Goal: Transaction & Acquisition: Purchase product/service

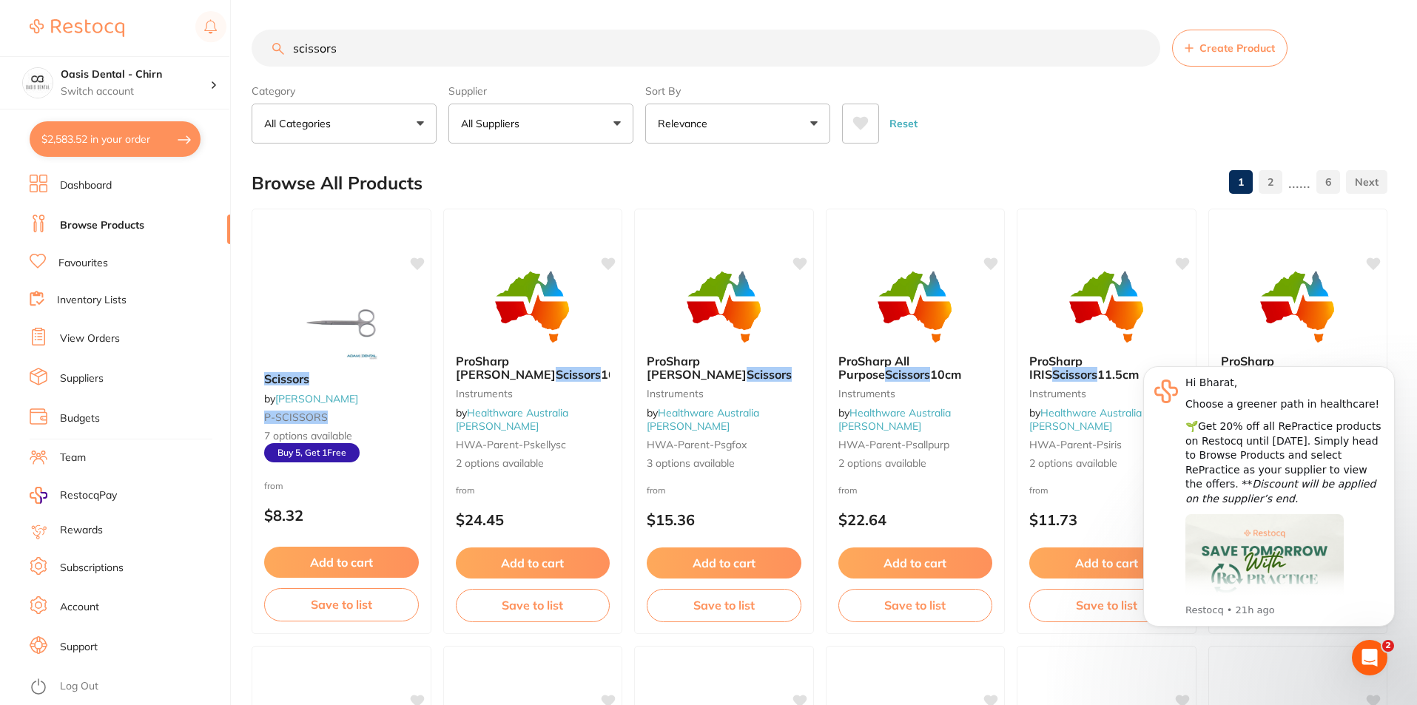
click at [81, 266] on link "Favourites" at bounding box center [83, 263] width 50 height 15
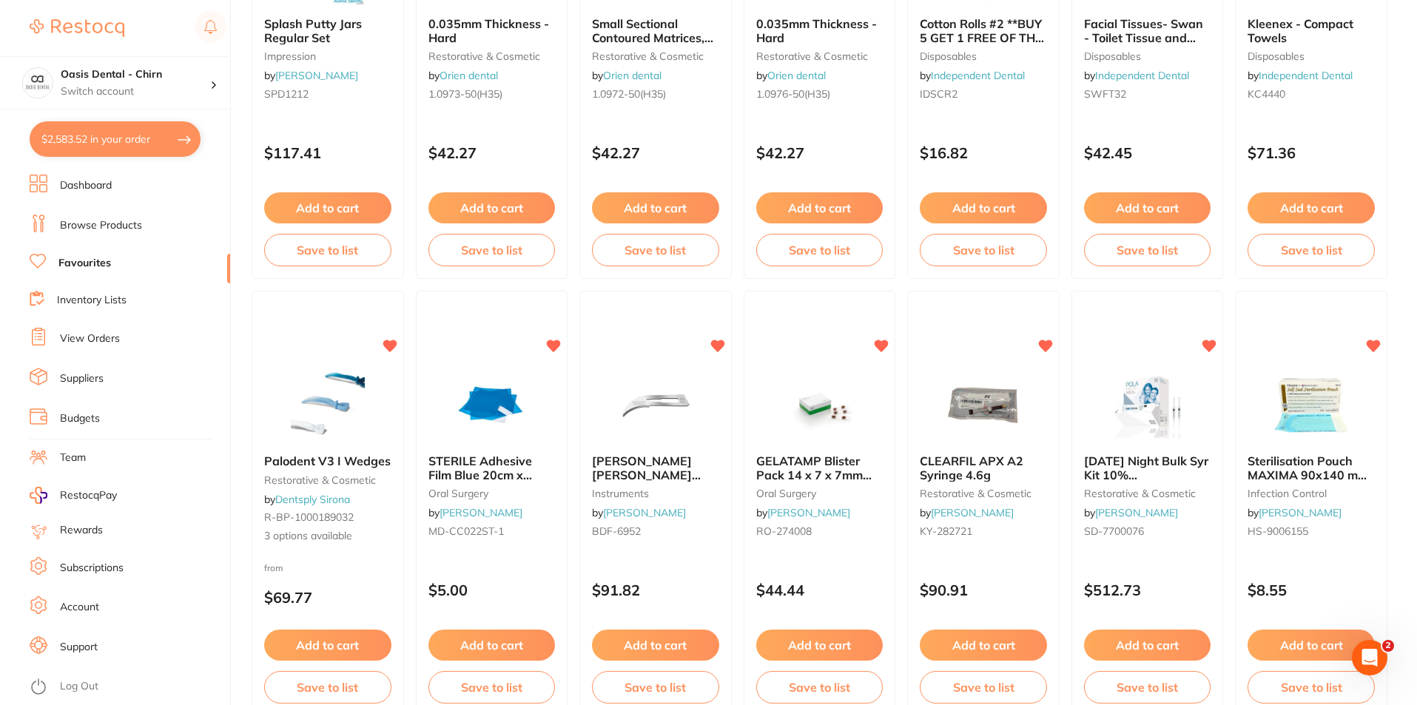
scroll to position [814, 0]
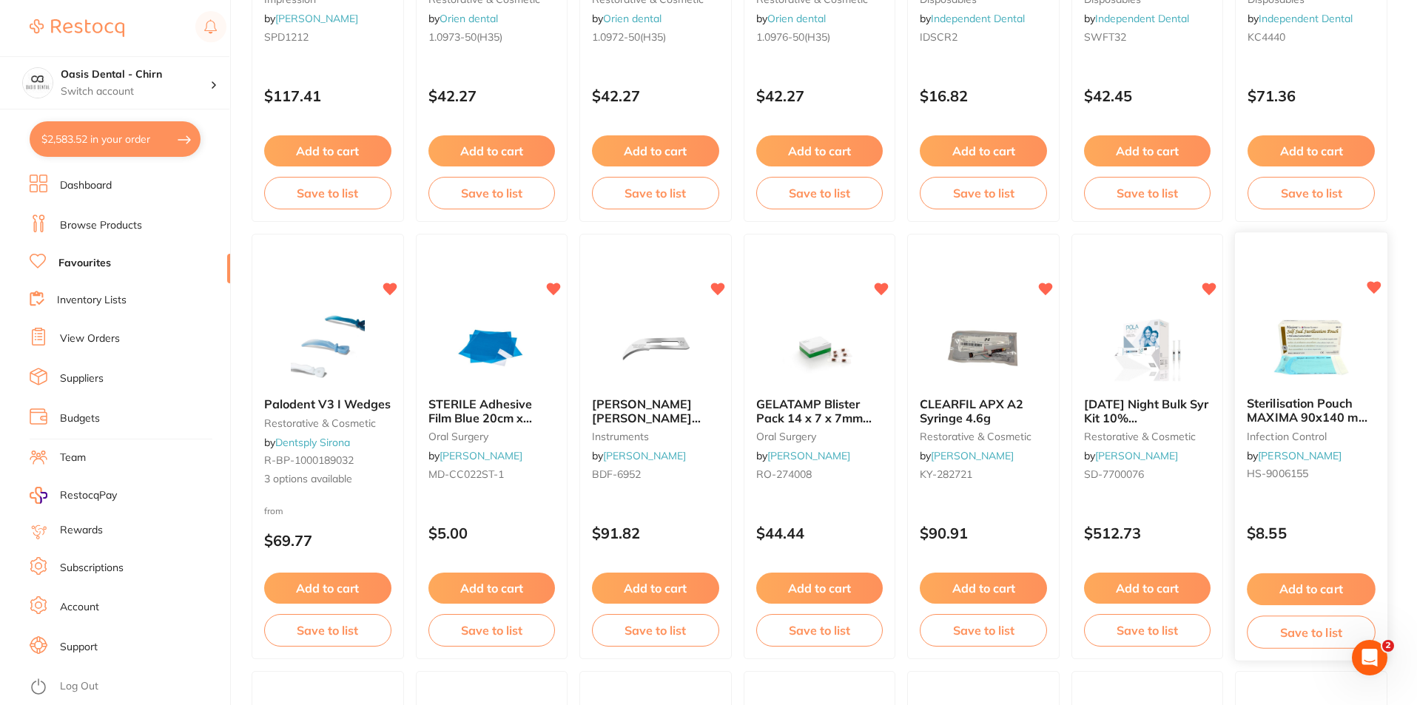
click at [1328, 582] on button "Add to cart" at bounding box center [1312, 590] width 128 height 32
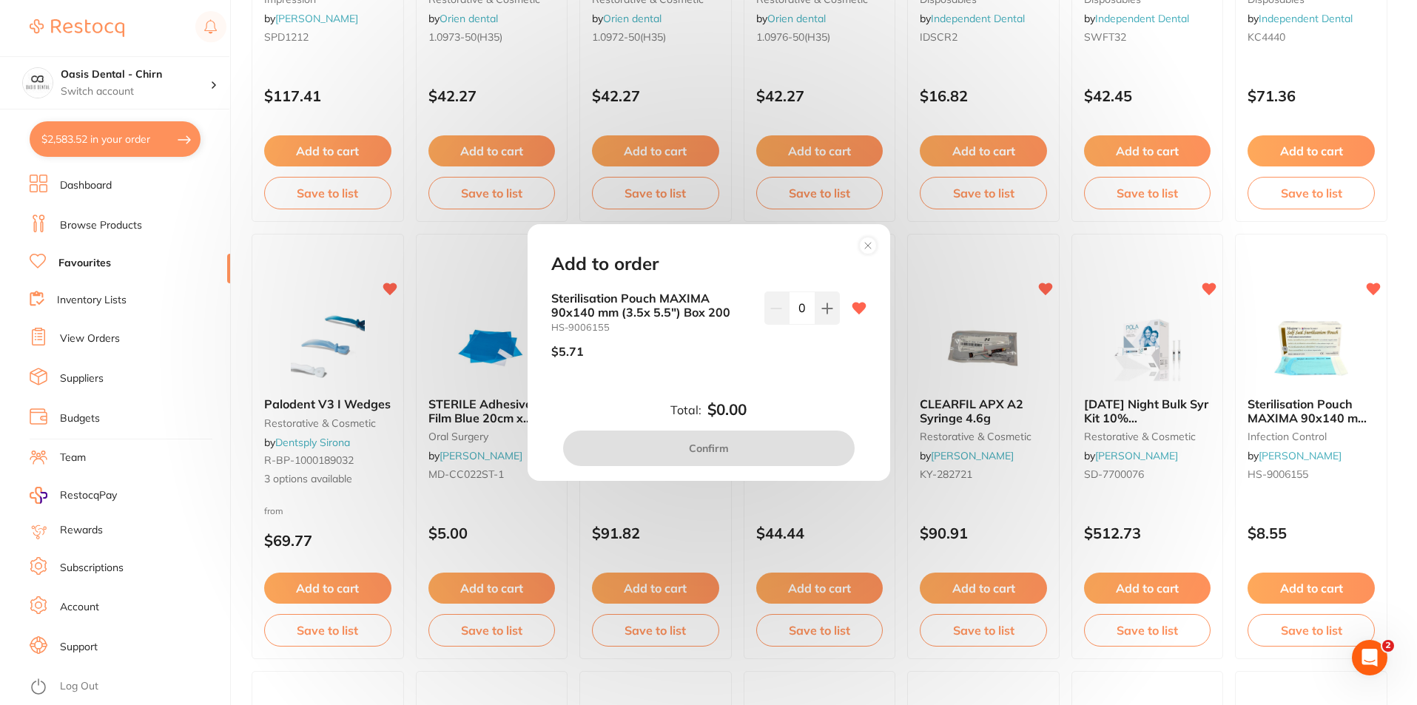
scroll to position [0, 0]
click at [828, 306] on icon at bounding box center [827, 309] width 12 height 12
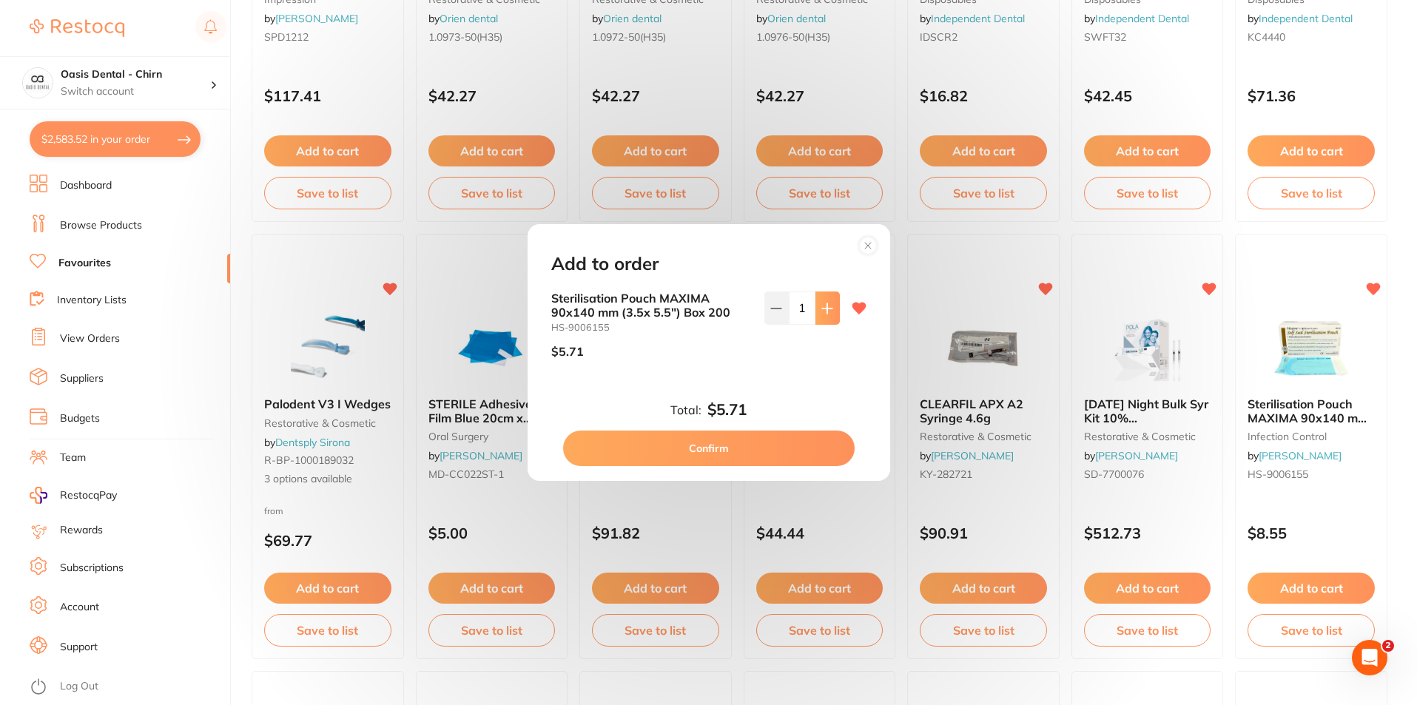
click at [828, 306] on icon at bounding box center [827, 309] width 12 height 12
click at [828, 304] on icon at bounding box center [827, 309] width 12 height 12
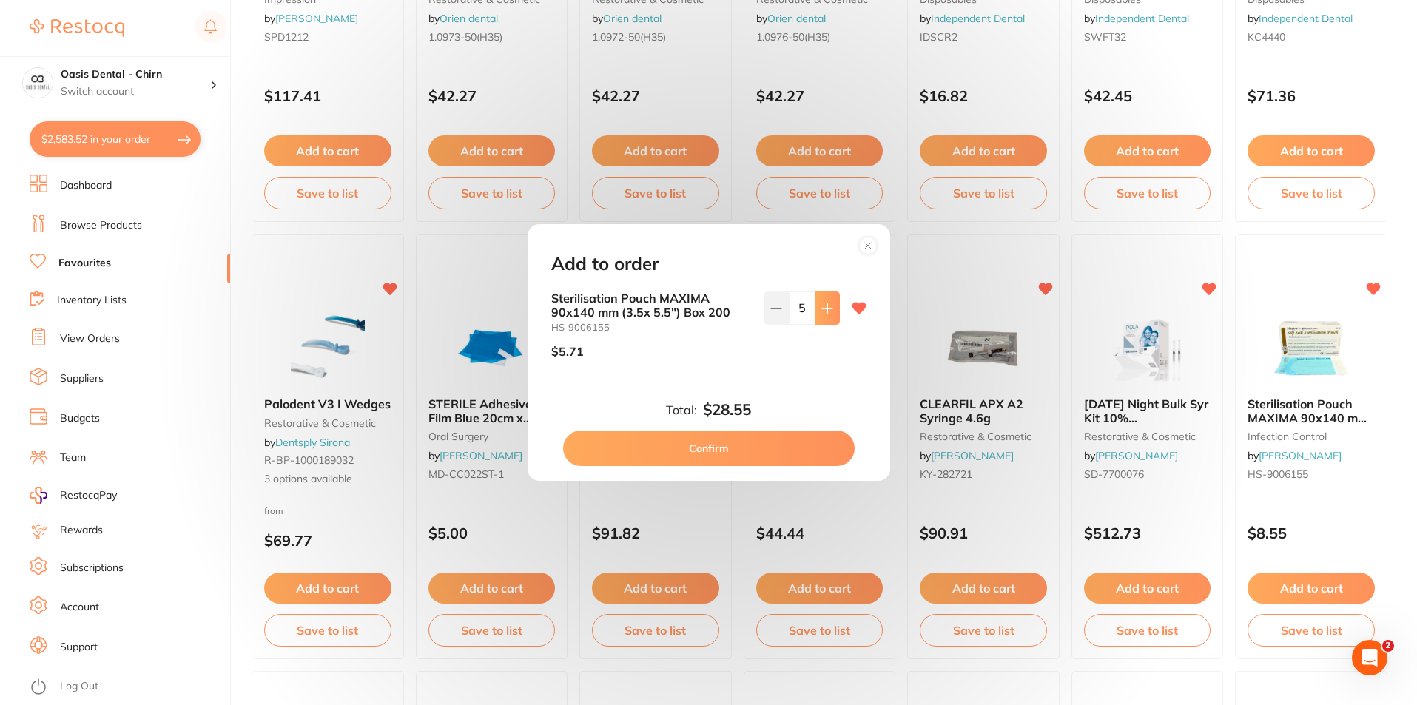
type input "6"
click at [746, 452] on button "Confirm" at bounding box center [709, 449] width 292 height 36
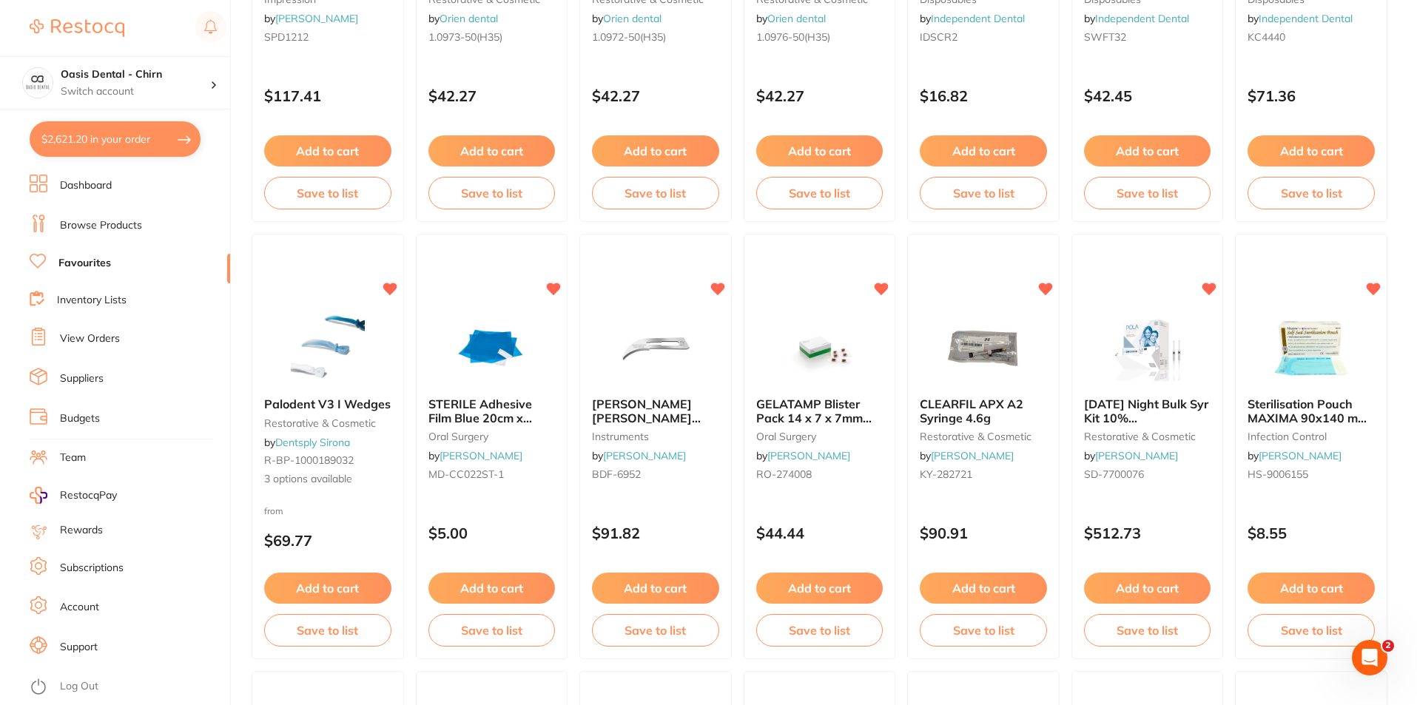
checkbox input "false"
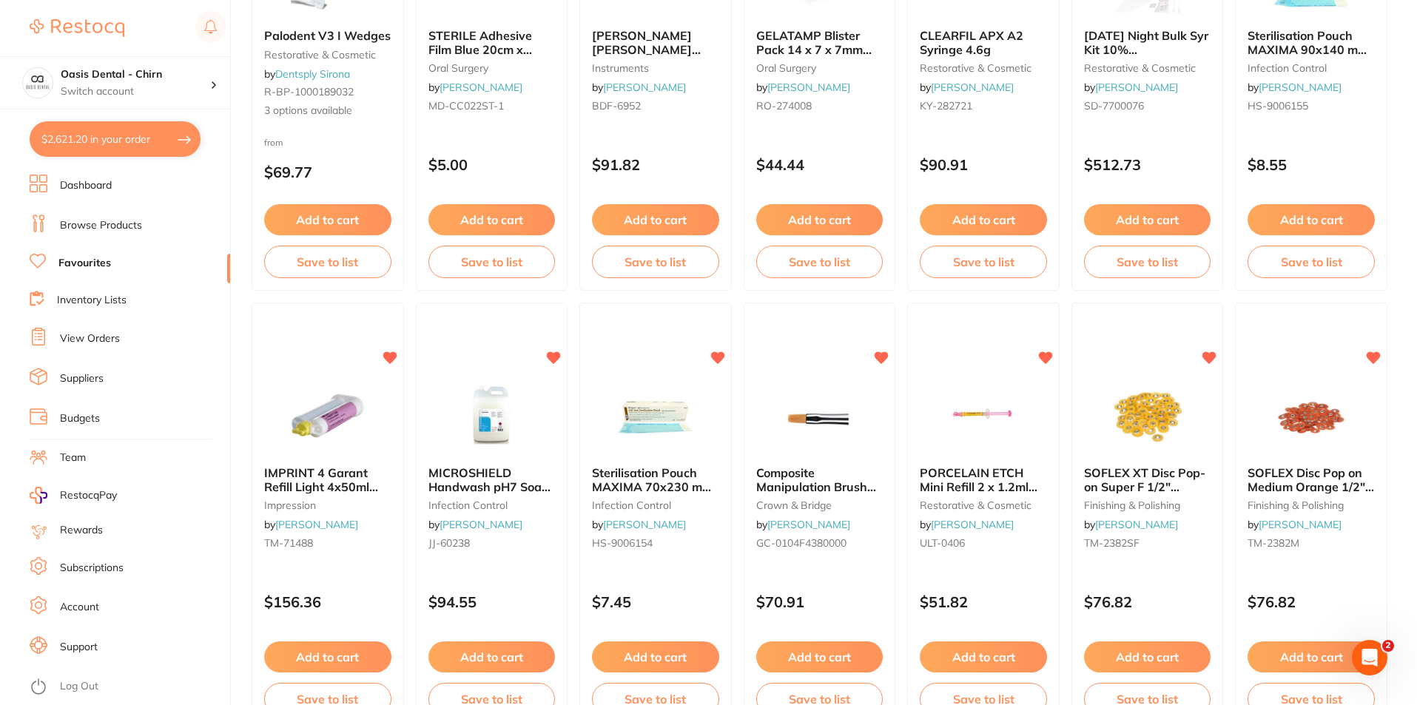
scroll to position [1184, 0]
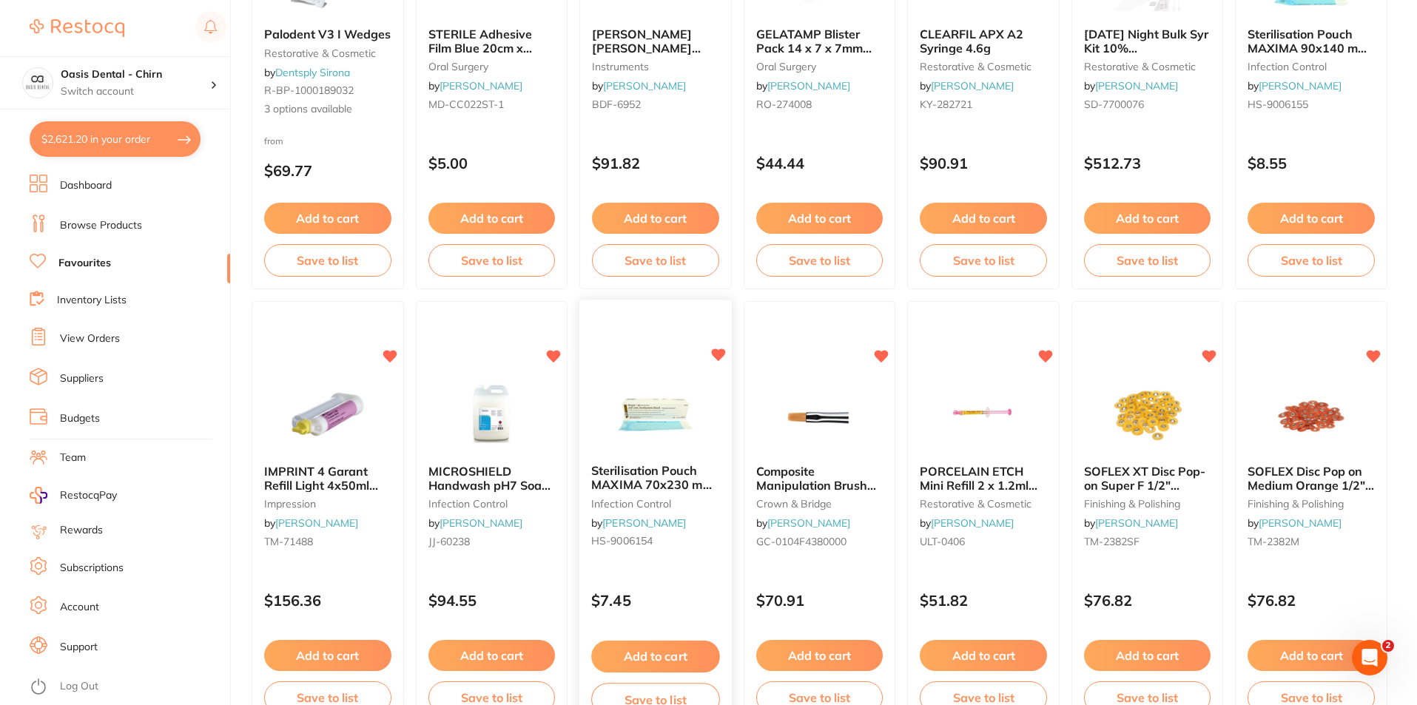
click at [641, 412] on img at bounding box center [655, 415] width 97 height 75
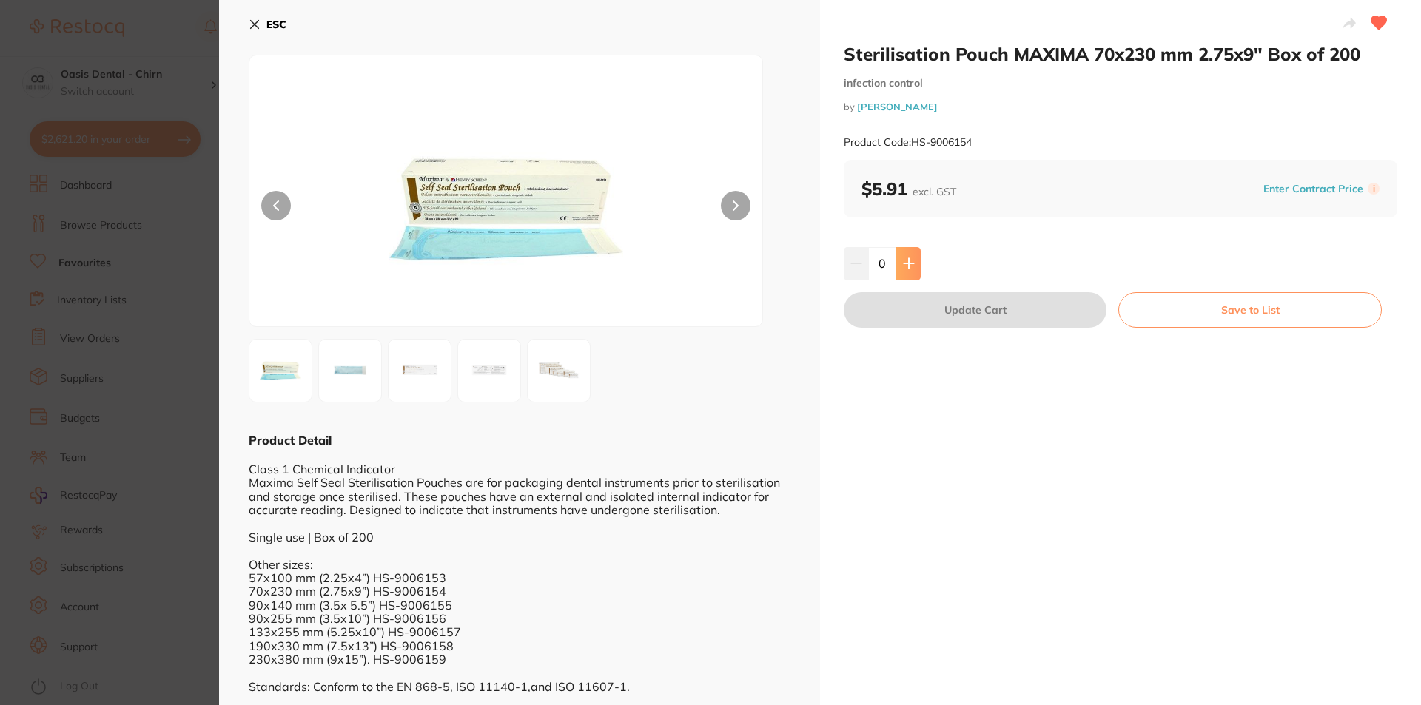
click at [907, 253] on button at bounding box center [908, 263] width 24 height 33
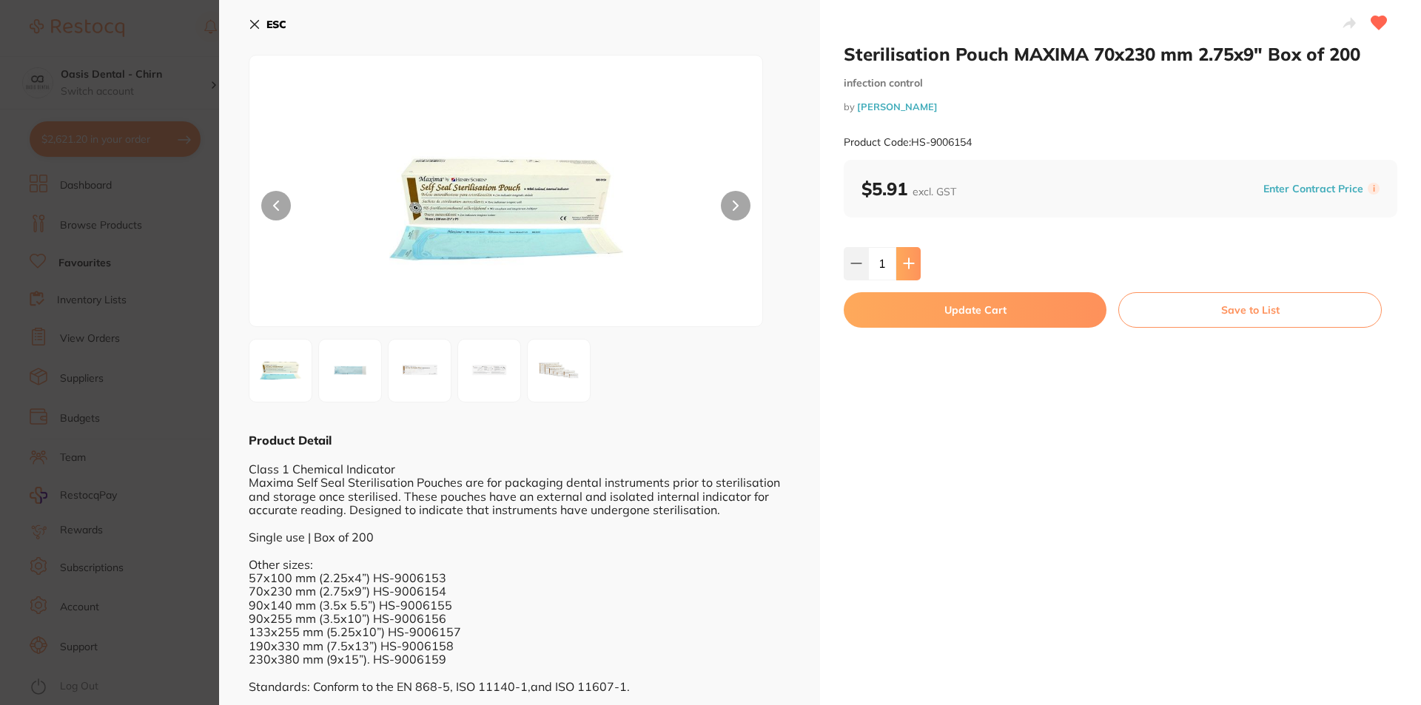
click at [907, 253] on button at bounding box center [908, 263] width 24 height 33
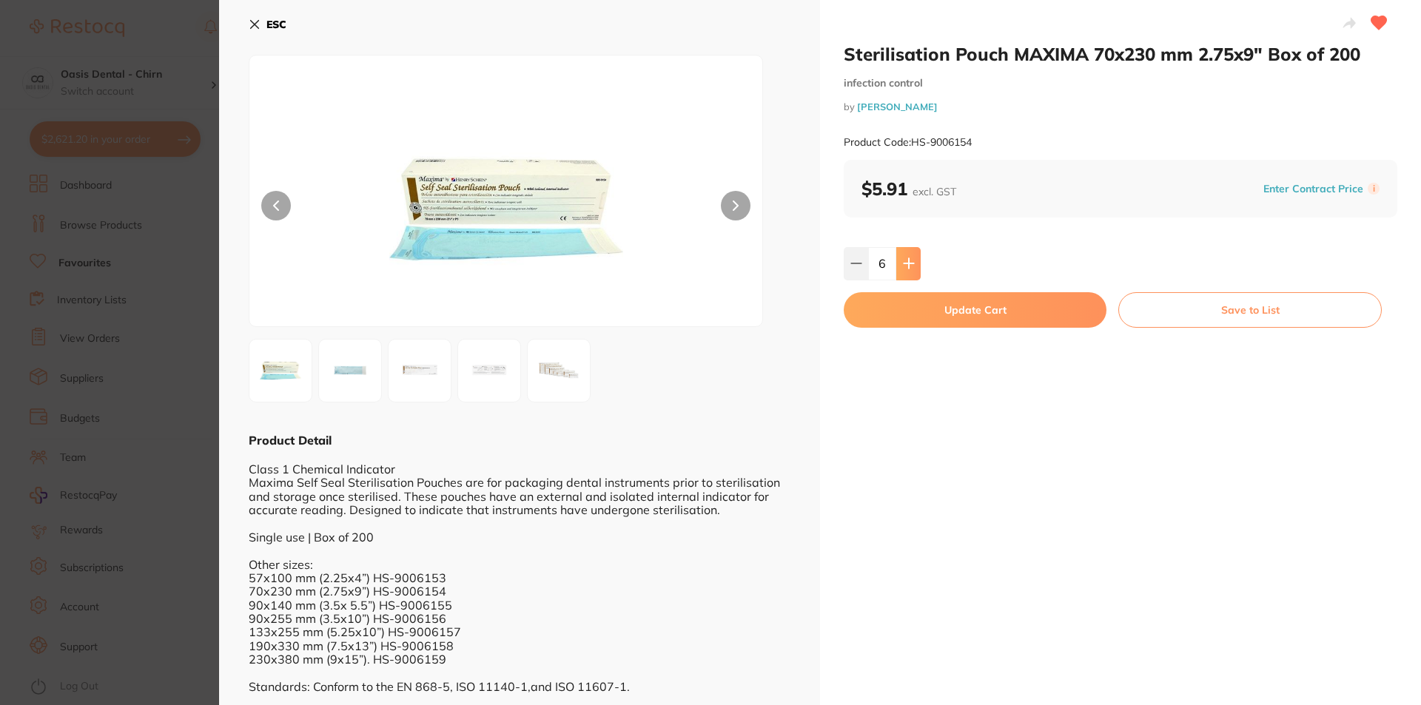
click at [907, 253] on button at bounding box center [908, 263] width 24 height 33
click at [854, 269] on icon at bounding box center [856, 264] width 12 height 12
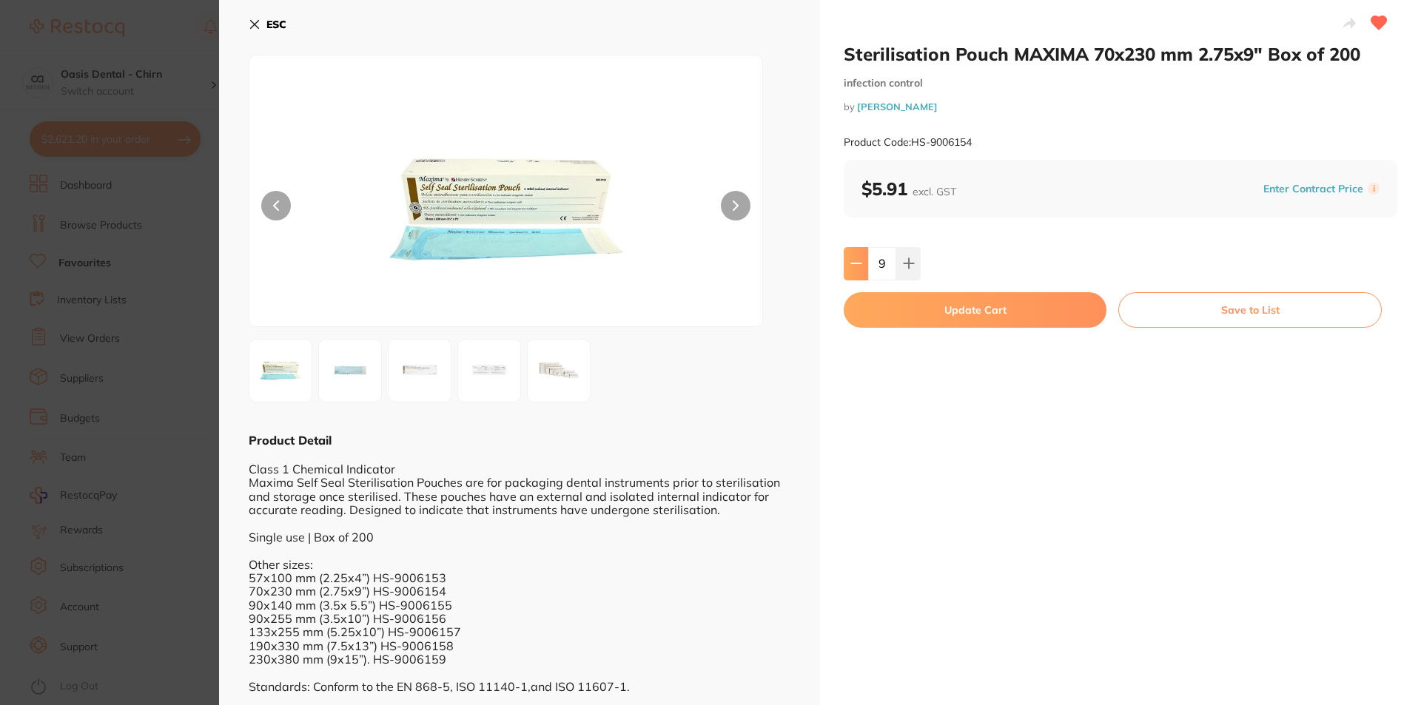
click at [854, 269] on icon at bounding box center [856, 264] width 12 height 12
type input "8"
click at [1009, 300] on button "Update Cart" at bounding box center [975, 310] width 263 height 36
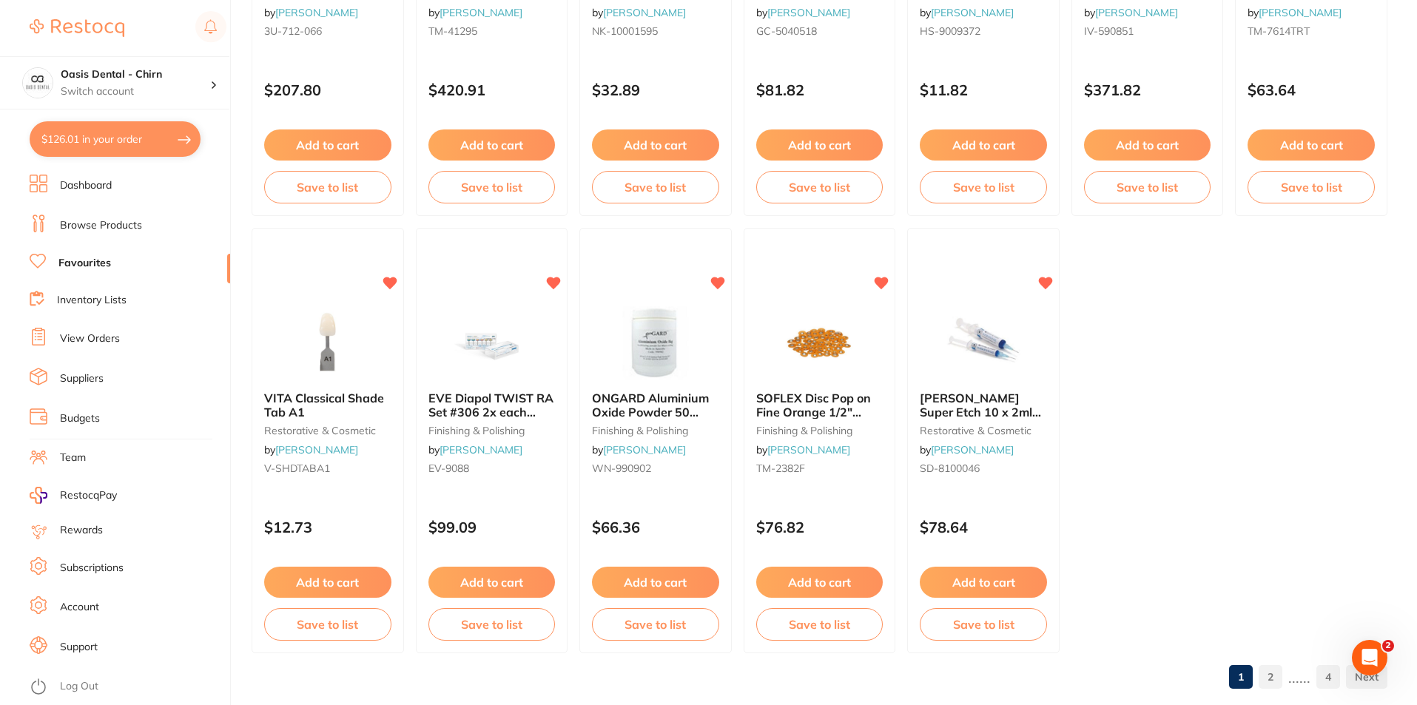
scroll to position [3032, 0]
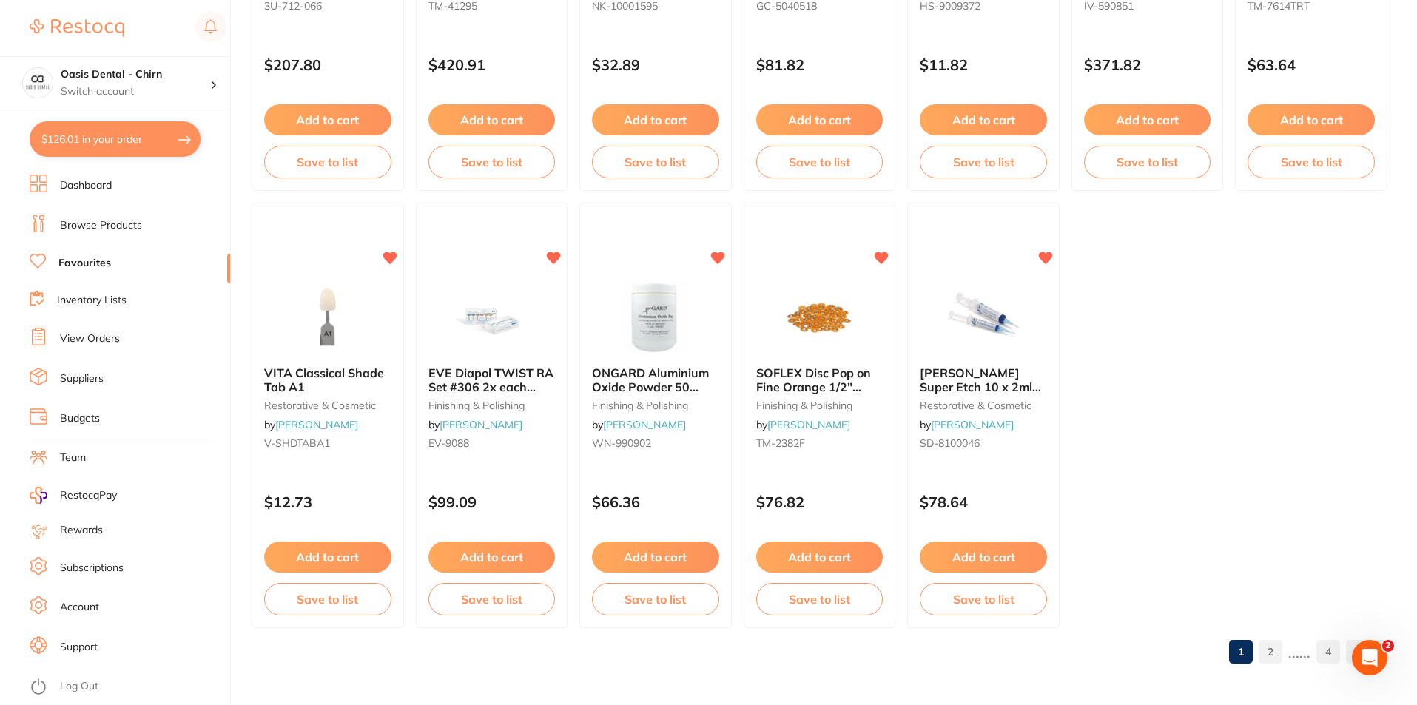
click at [1265, 654] on link "2" at bounding box center [1271, 652] width 24 height 30
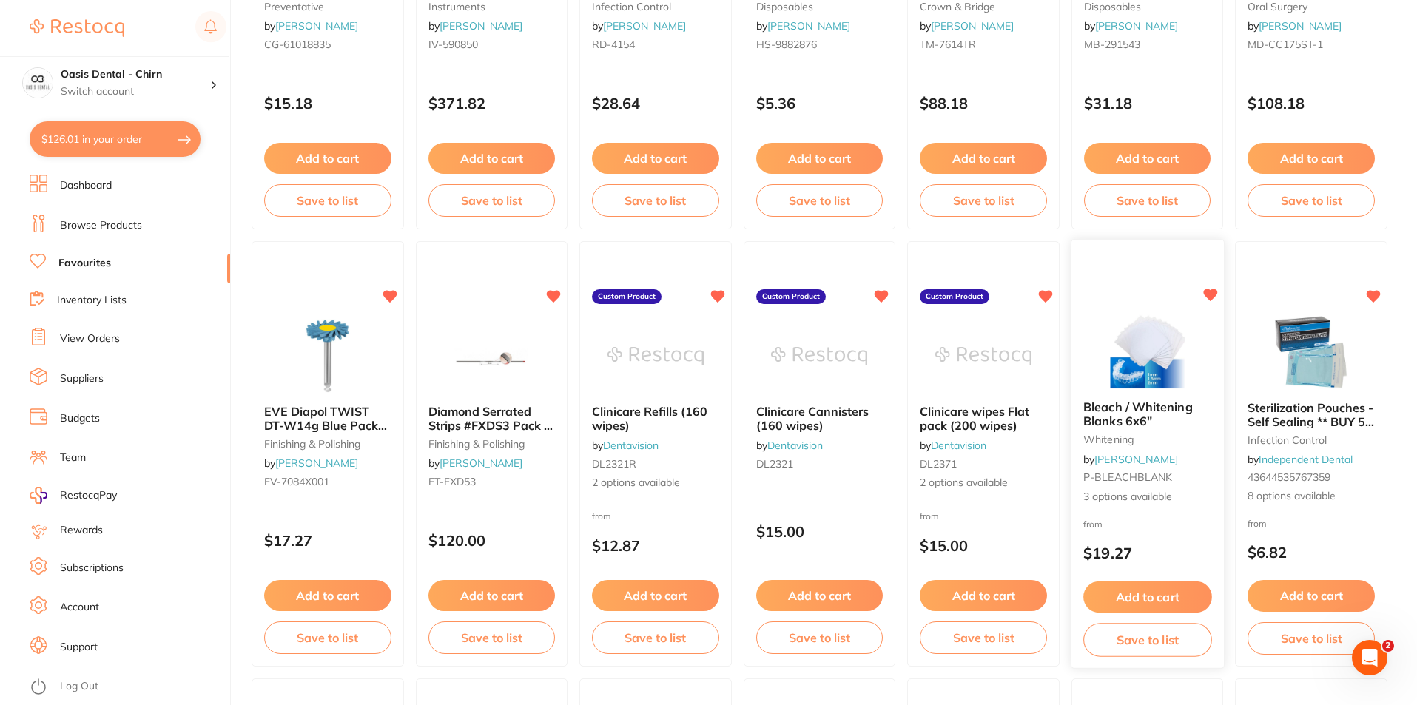
scroll to position [812, 0]
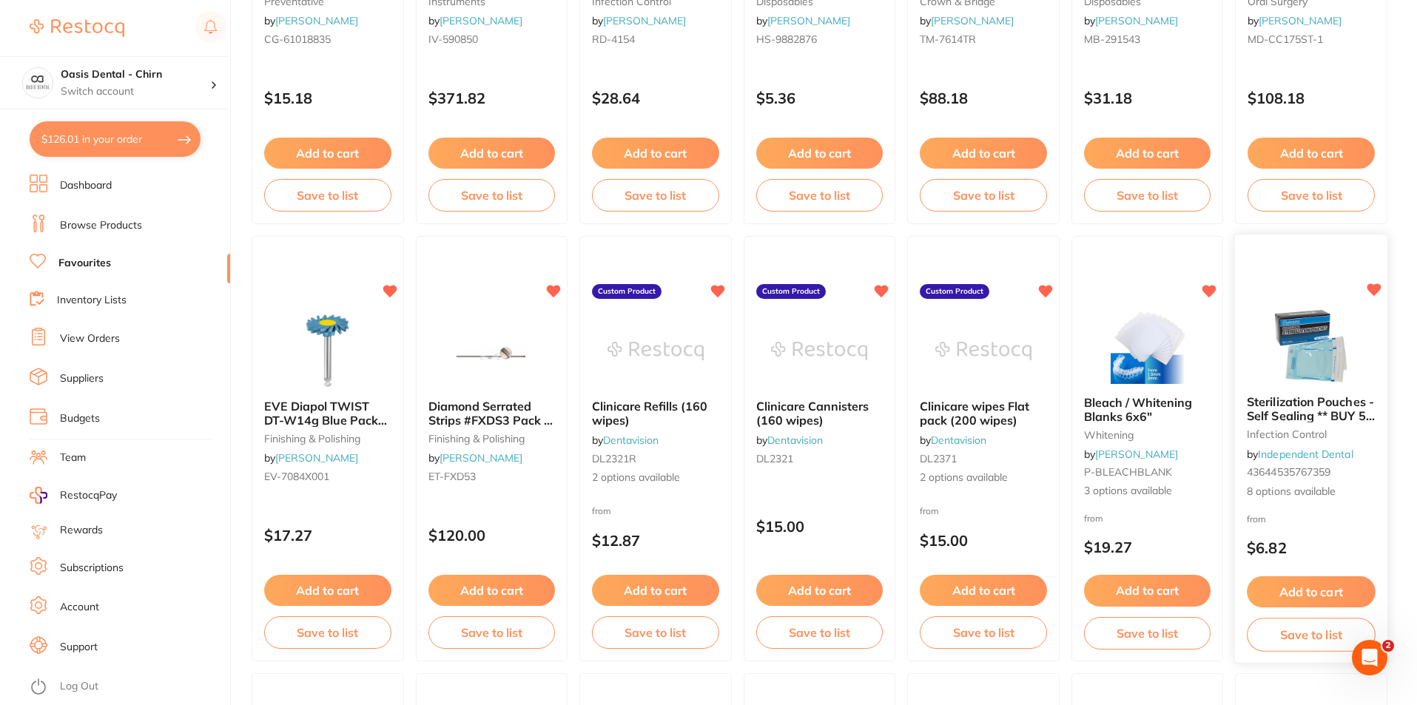
click at [1280, 415] on span "Sterilization Pouches - Self Sealing ** BUY 5 RECEIVE 1 FREE **" at bounding box center [1312, 415] width 128 height 42
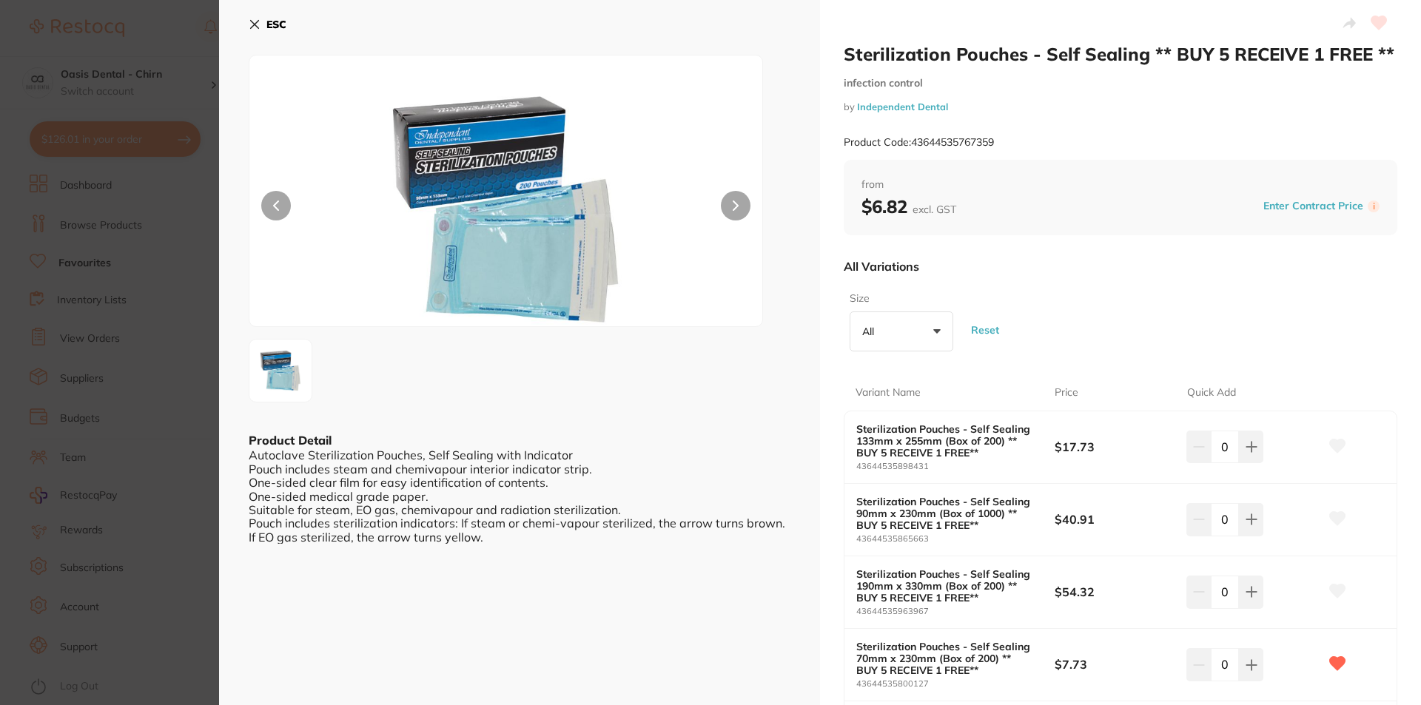
click at [258, 29] on icon at bounding box center [255, 25] width 12 height 12
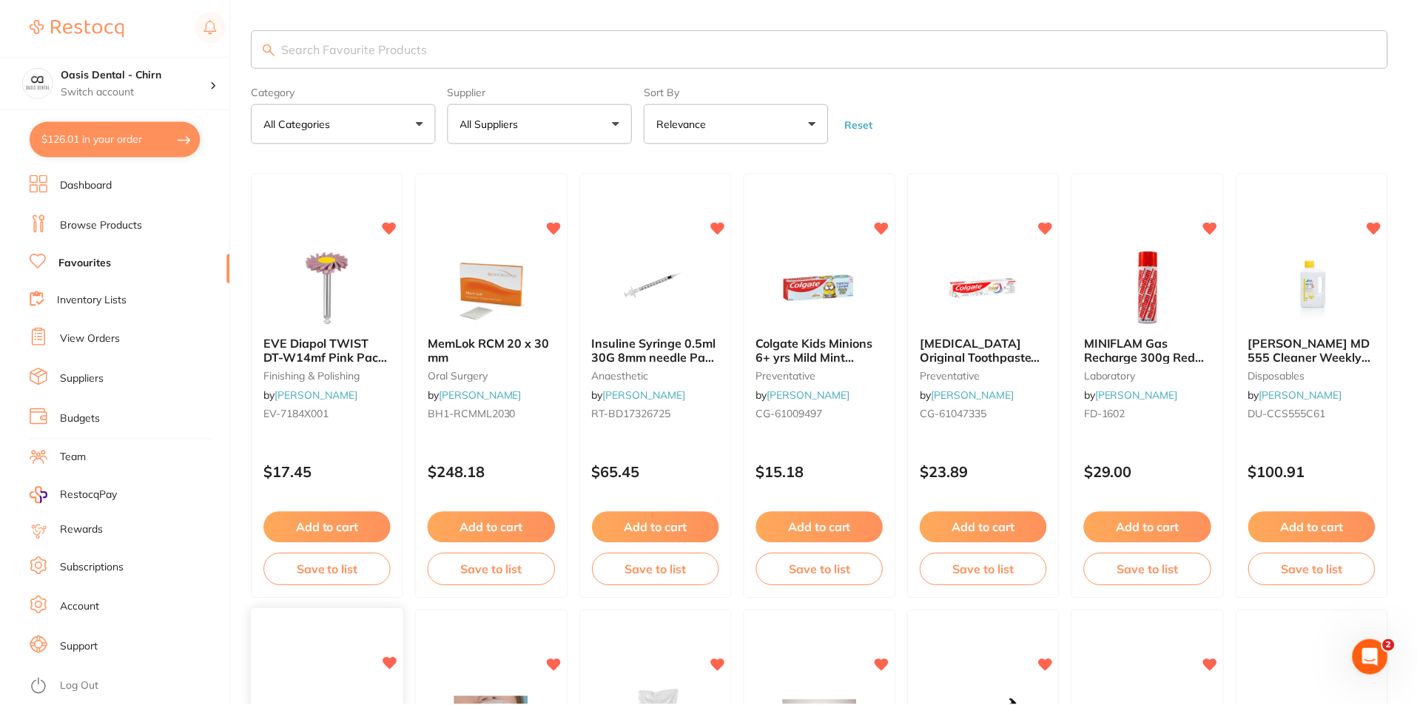
scroll to position [812, 0]
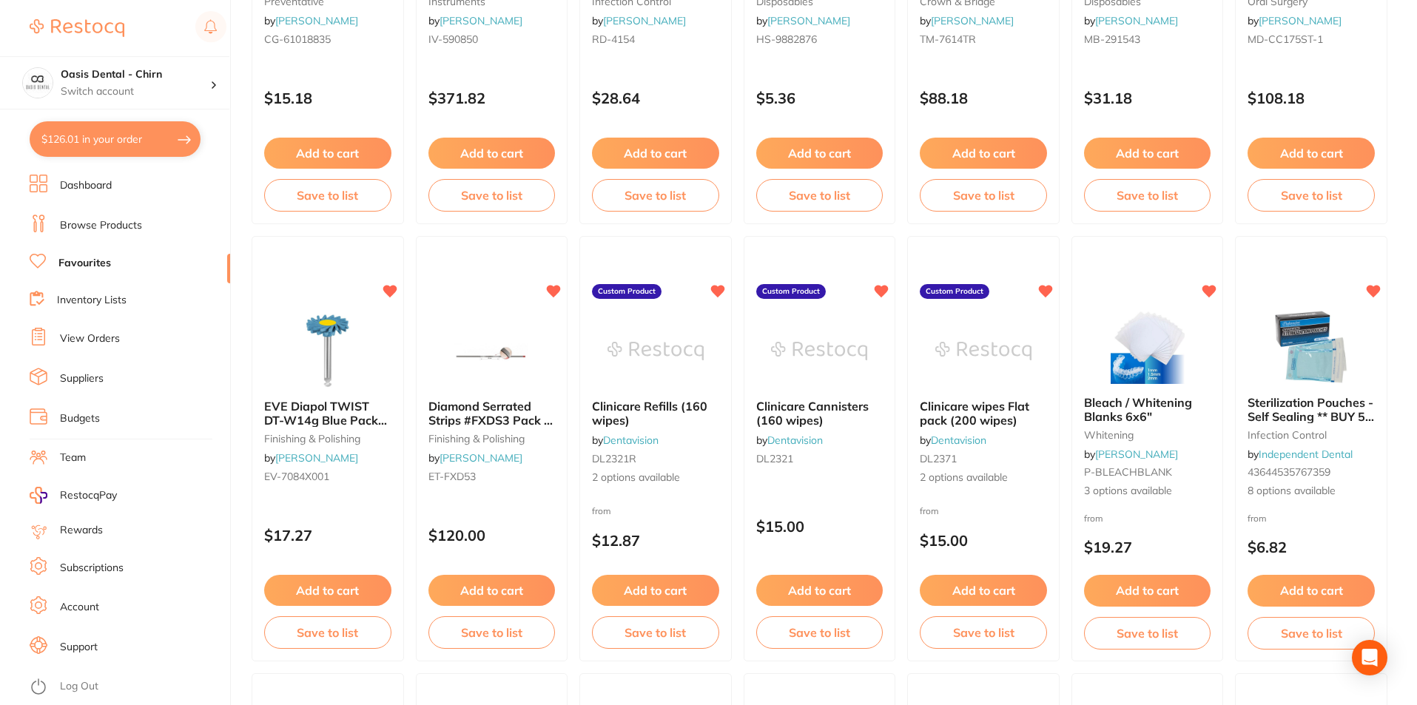
click at [129, 132] on button "$126.01 in your order" at bounding box center [115, 139] width 171 height 36
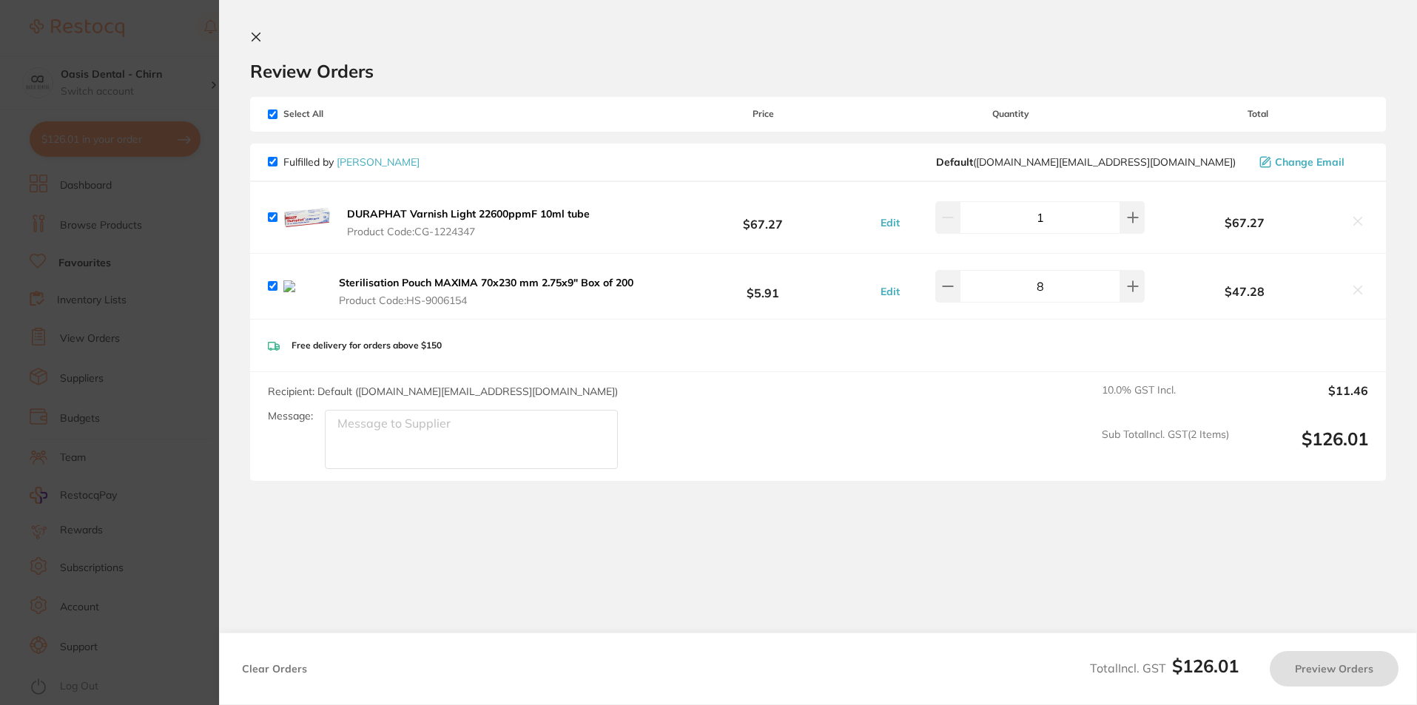
checkbox input "true"
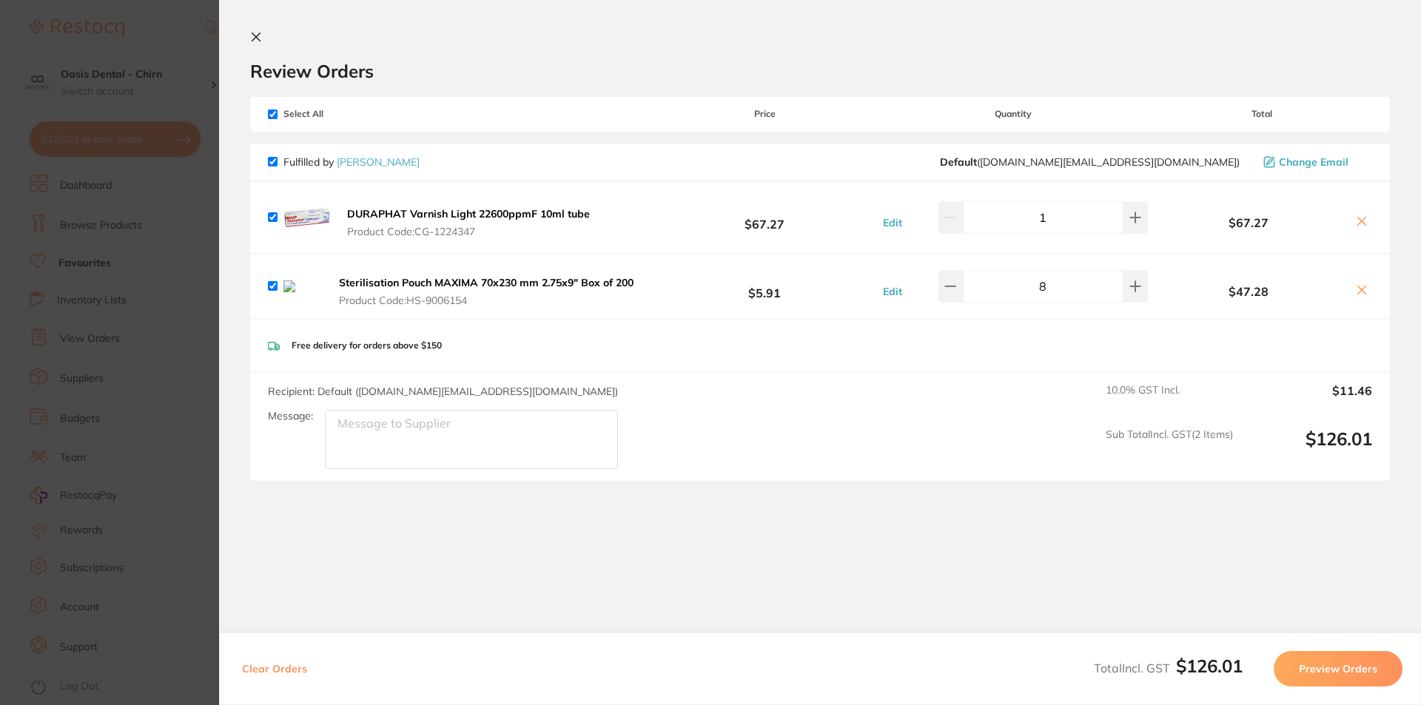
scroll to position [0, 0]
click at [1361, 295] on icon at bounding box center [1362, 290] width 12 height 12
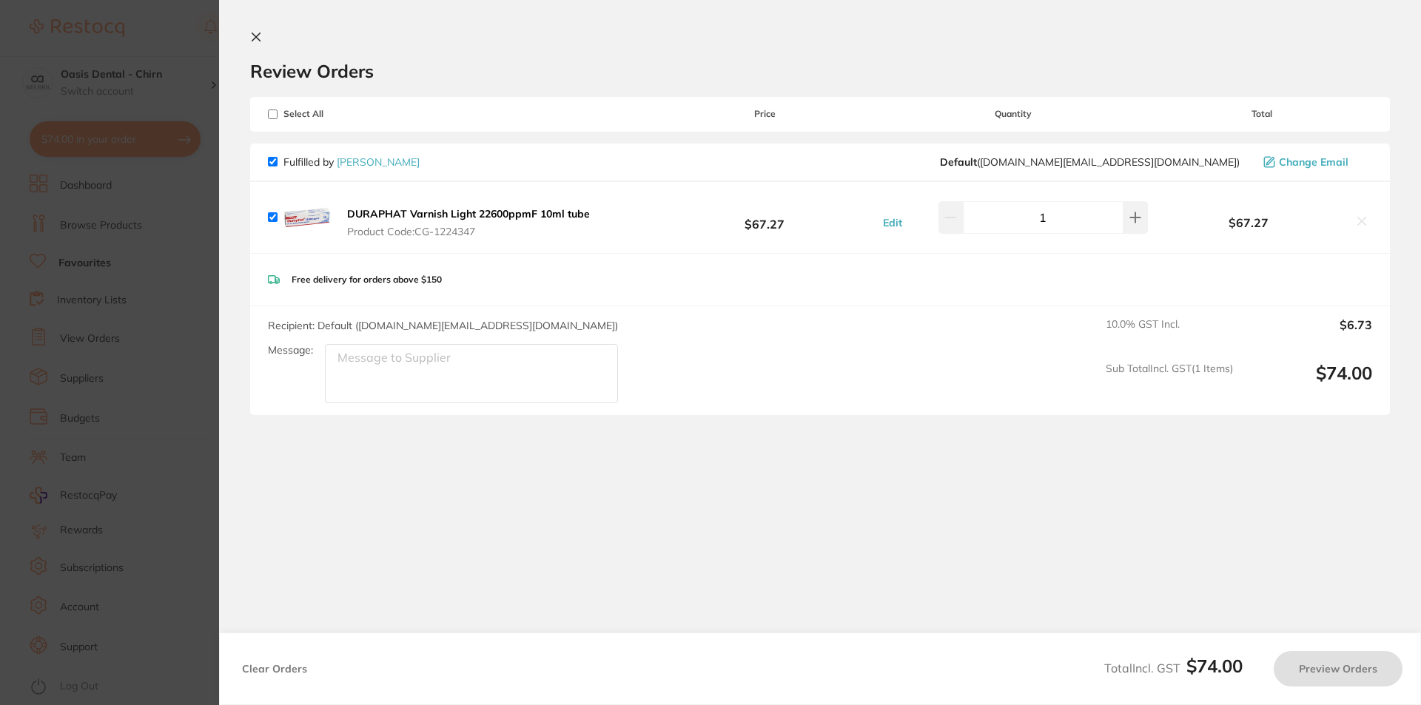
checkbox input "true"
click at [262, 35] on button at bounding box center [259, 38] width 18 height 14
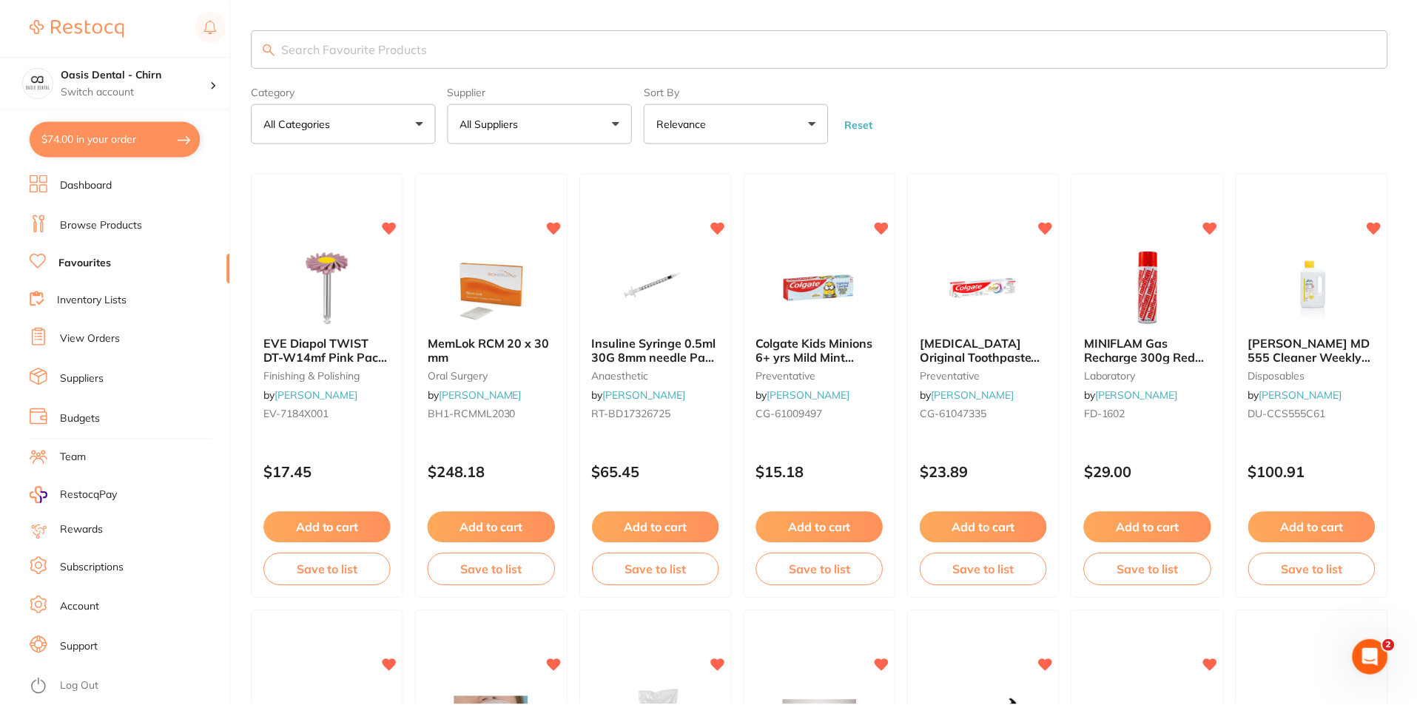
scroll to position [812, 0]
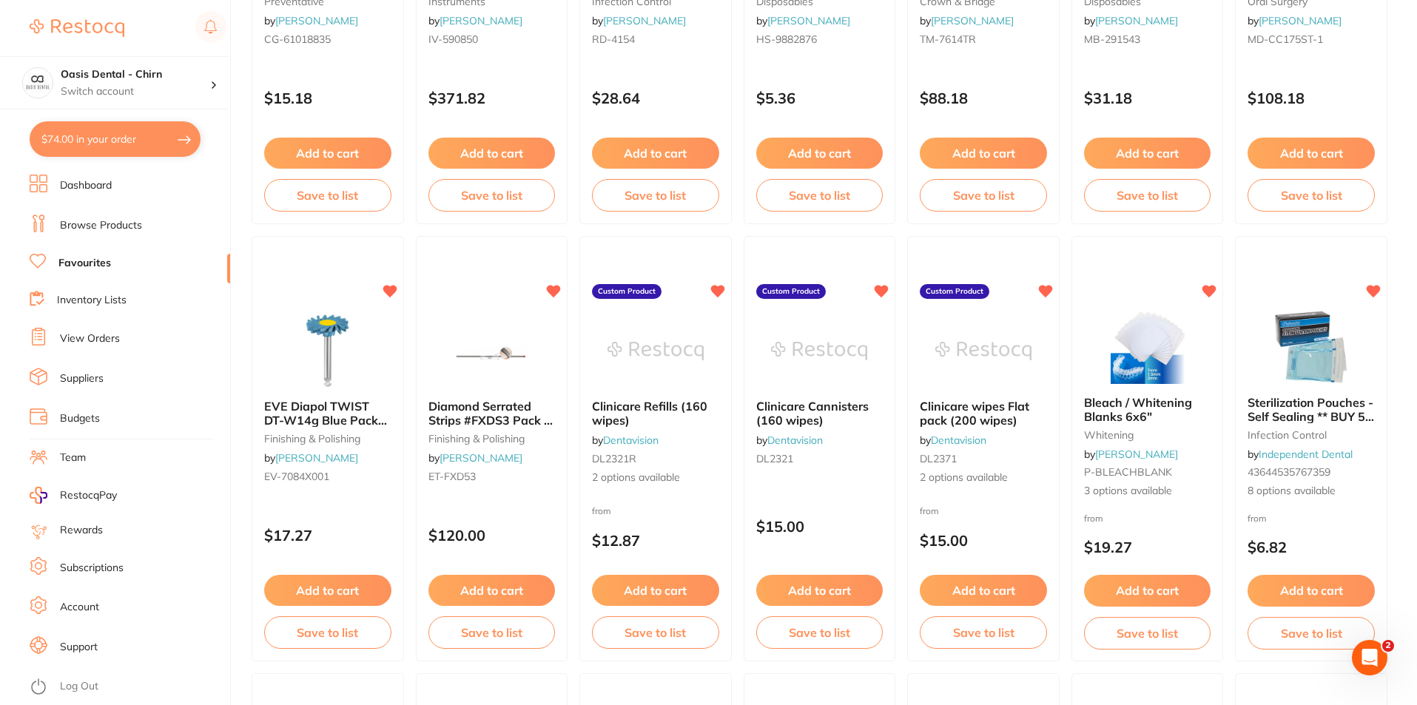
click at [101, 144] on button "$74.00 in your order" at bounding box center [115, 139] width 171 height 36
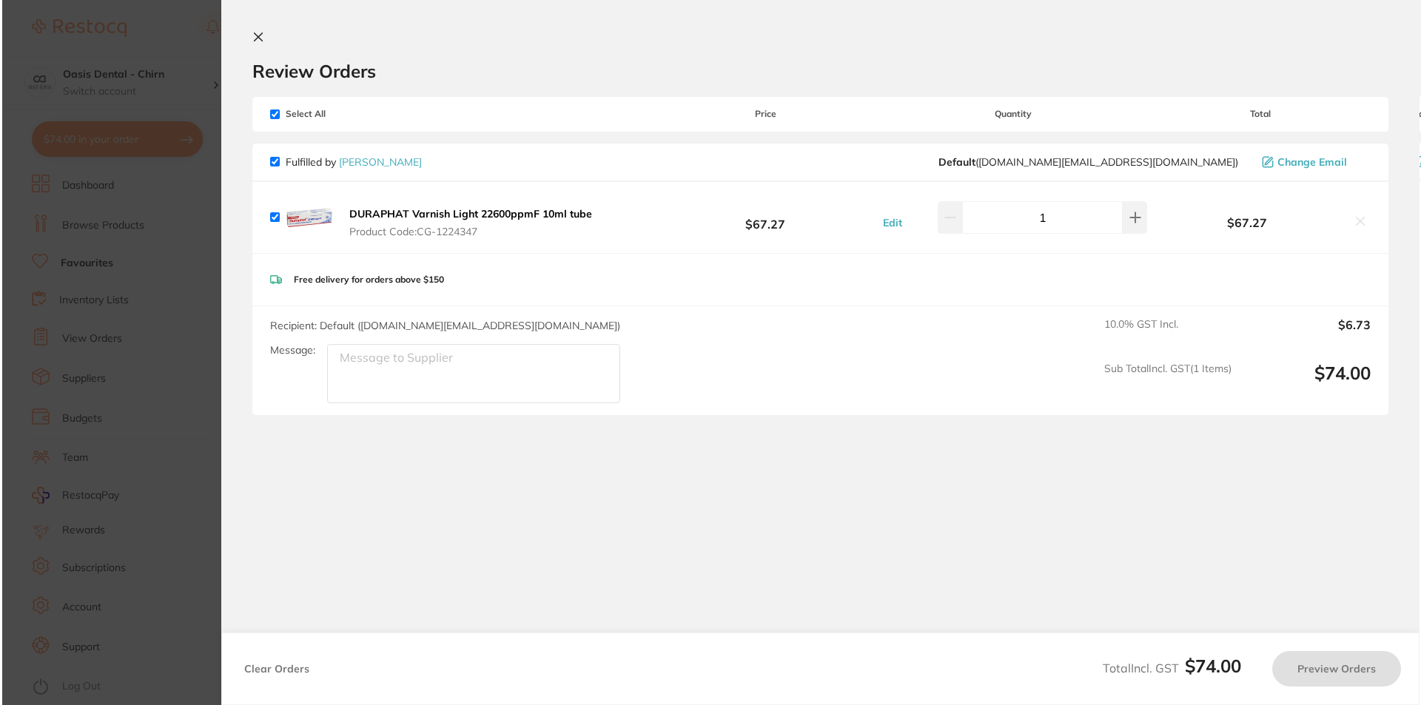
scroll to position [0, 0]
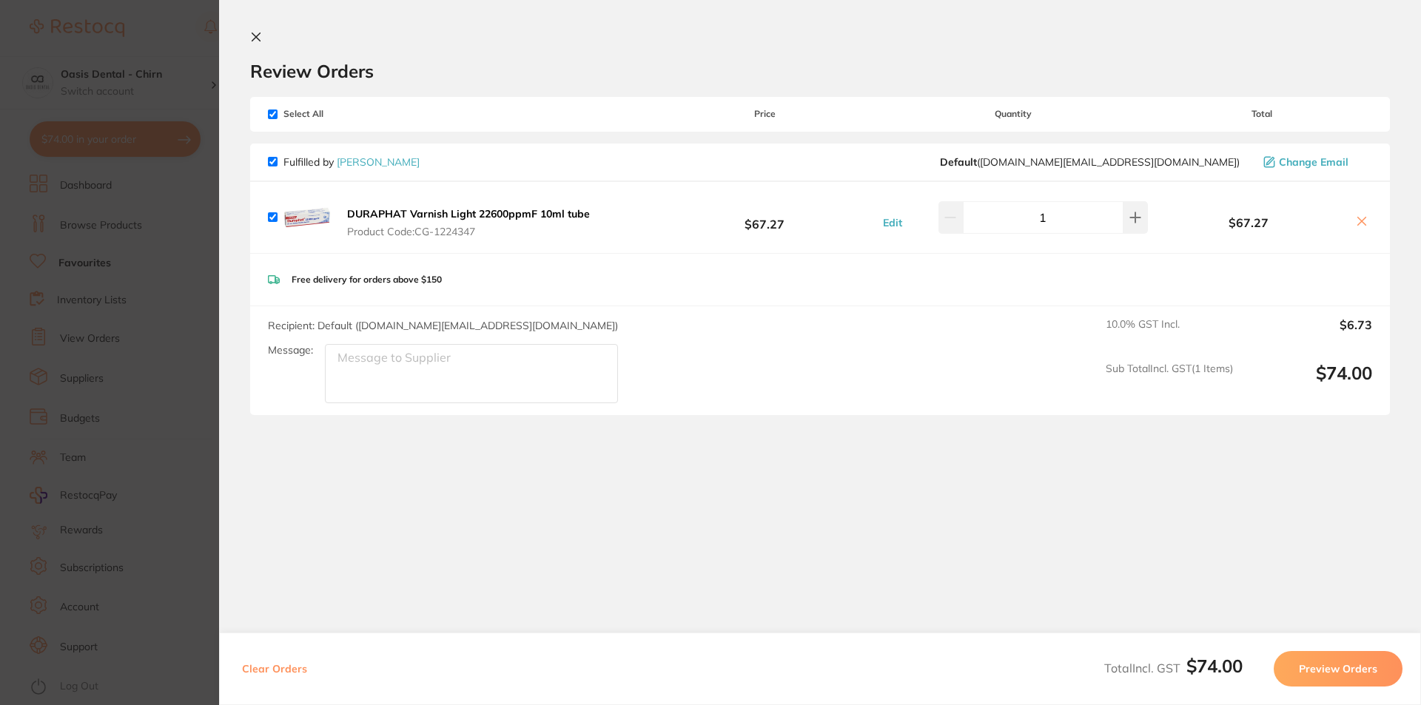
click at [257, 38] on icon at bounding box center [256, 37] width 8 height 8
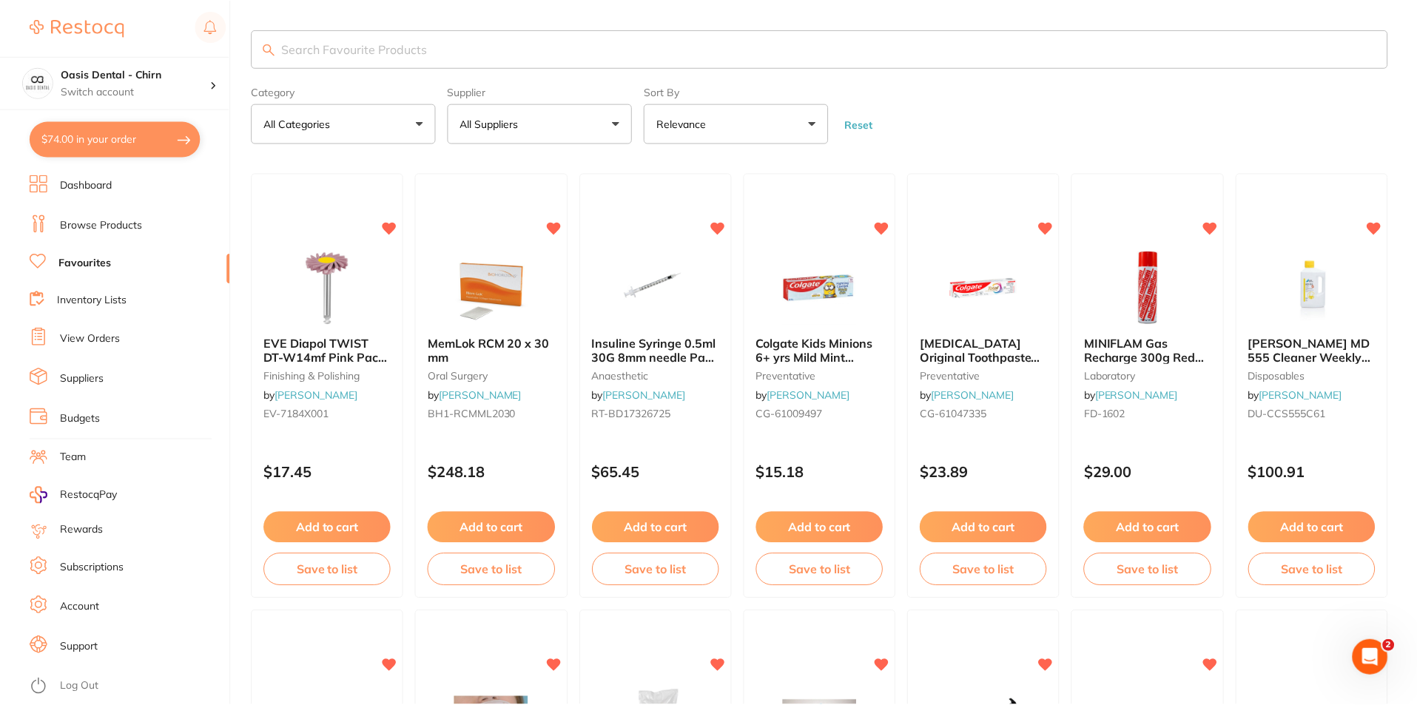
scroll to position [812, 0]
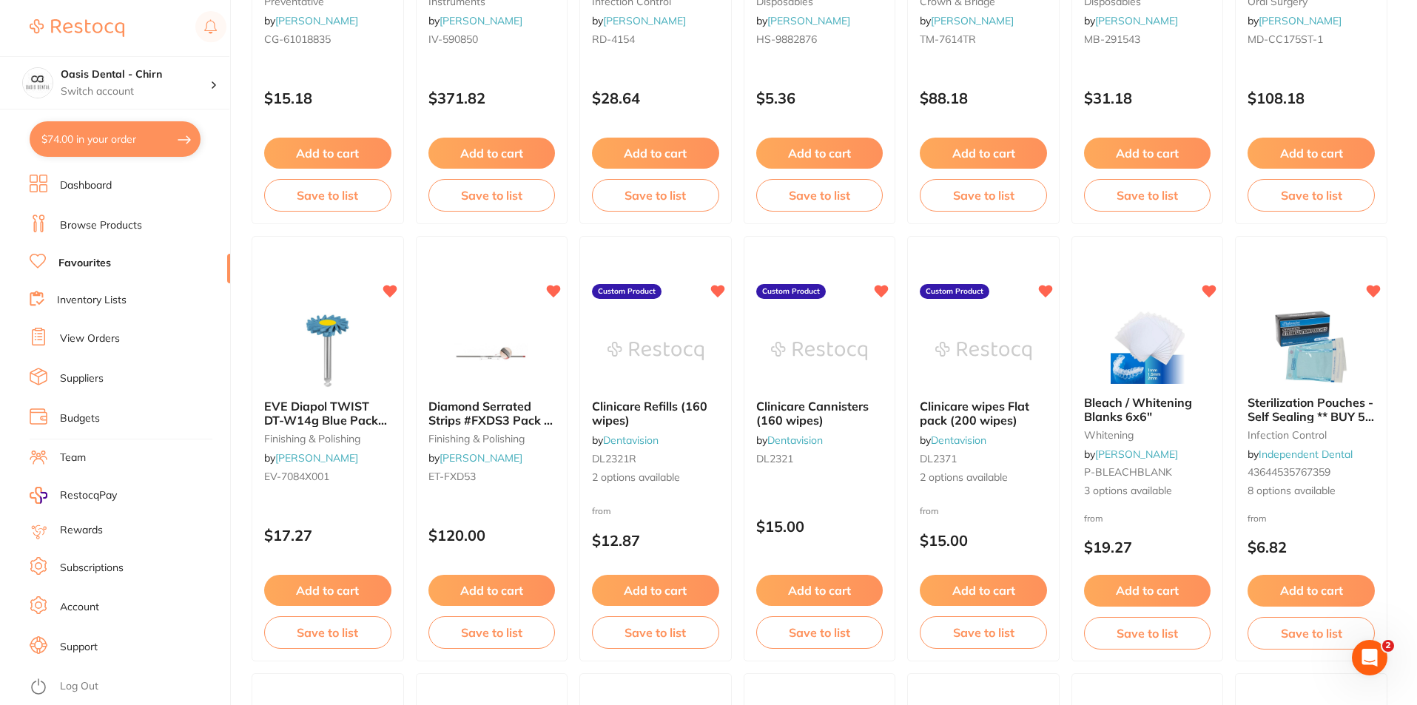
click at [75, 267] on link "Favourites" at bounding box center [84, 263] width 53 height 15
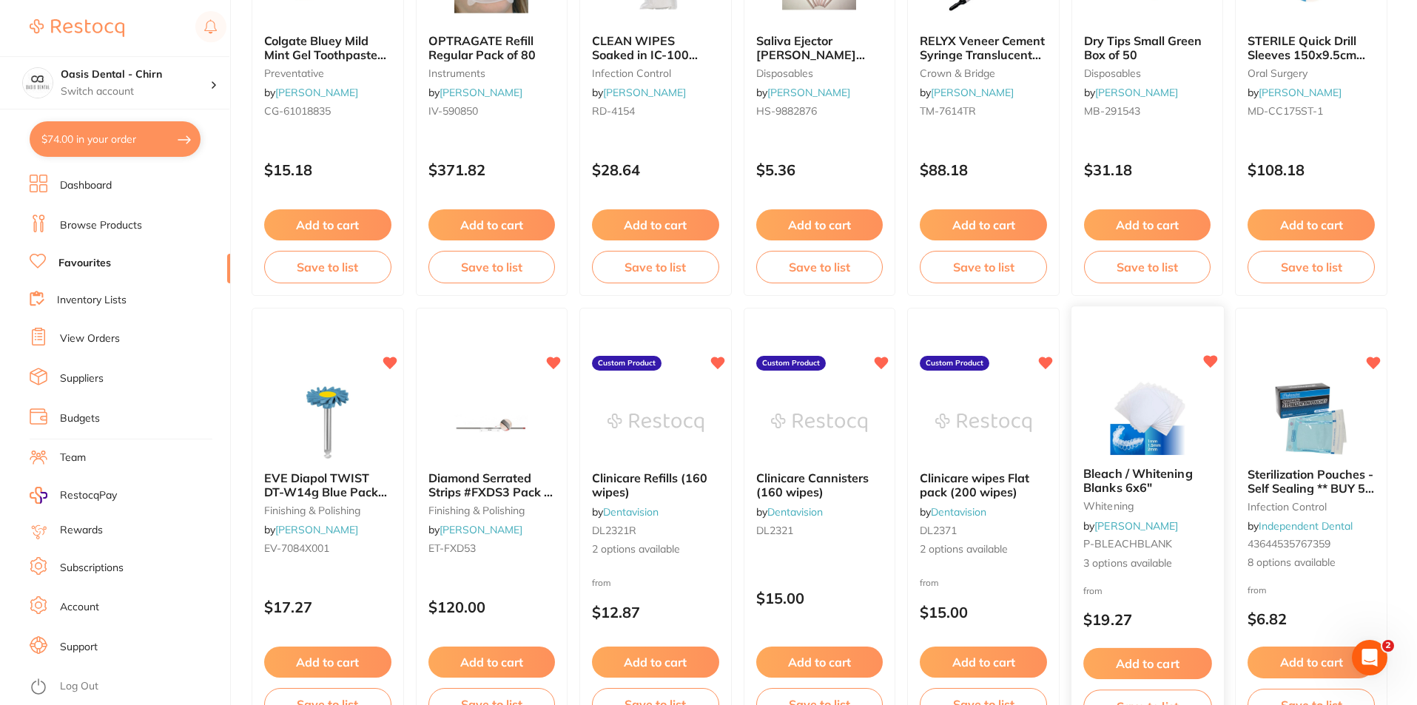
scroll to position [814, 0]
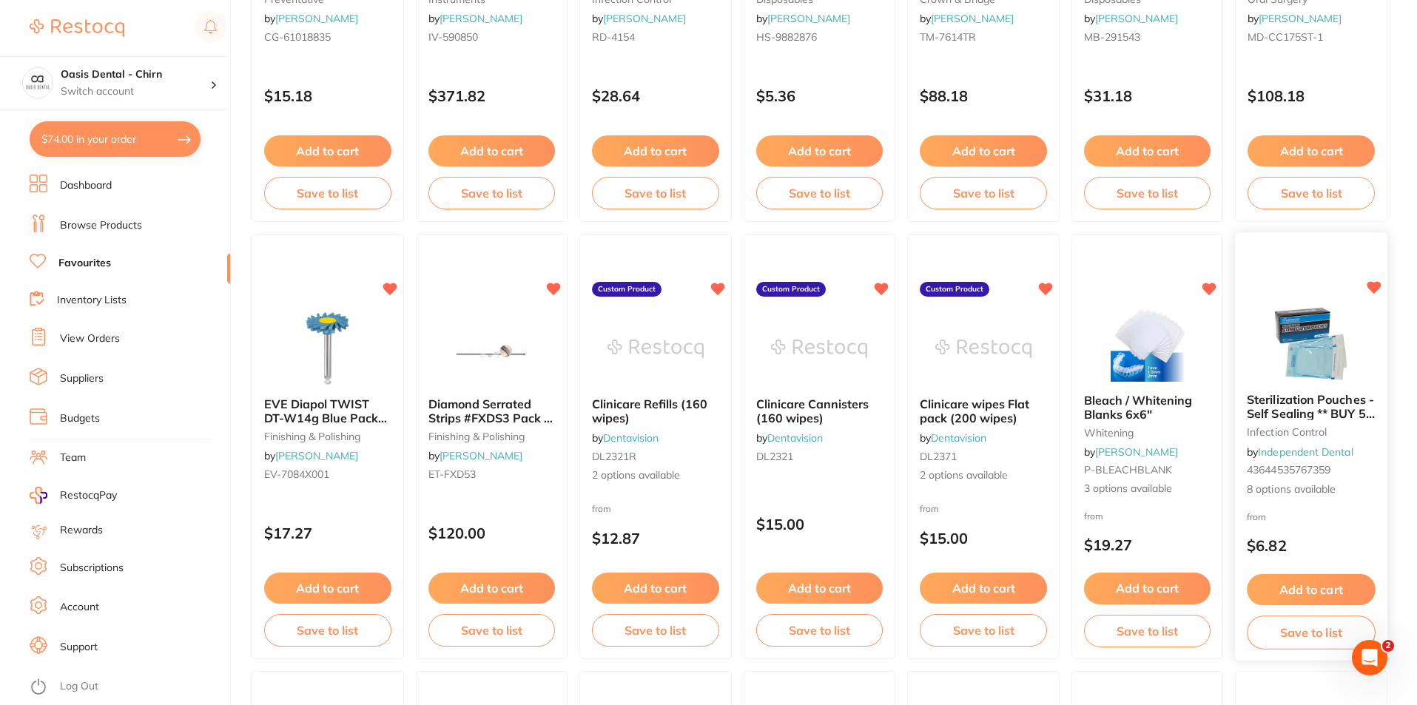
click at [1316, 406] on span "Sterilization Pouches - Self Sealing ** BUY 5 RECEIVE 1 FREE **" at bounding box center [1312, 413] width 128 height 42
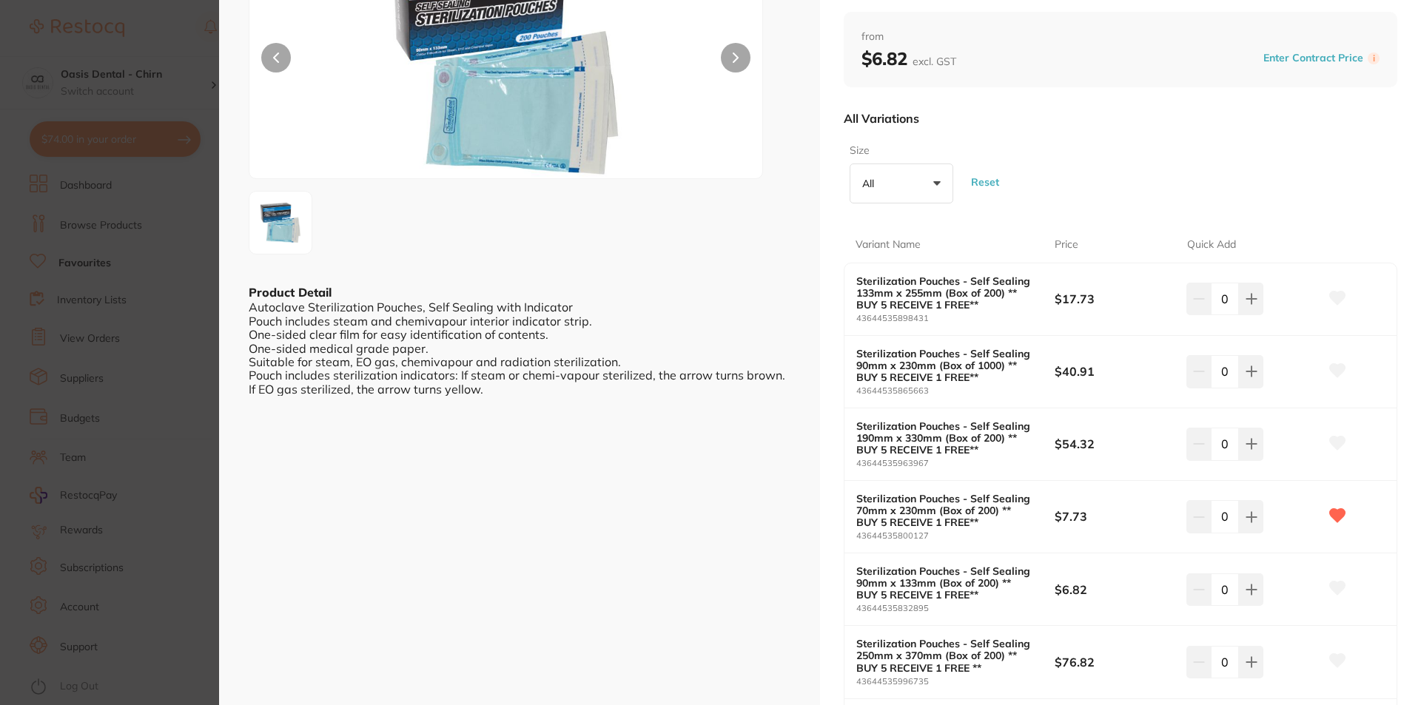
scroll to position [222, 0]
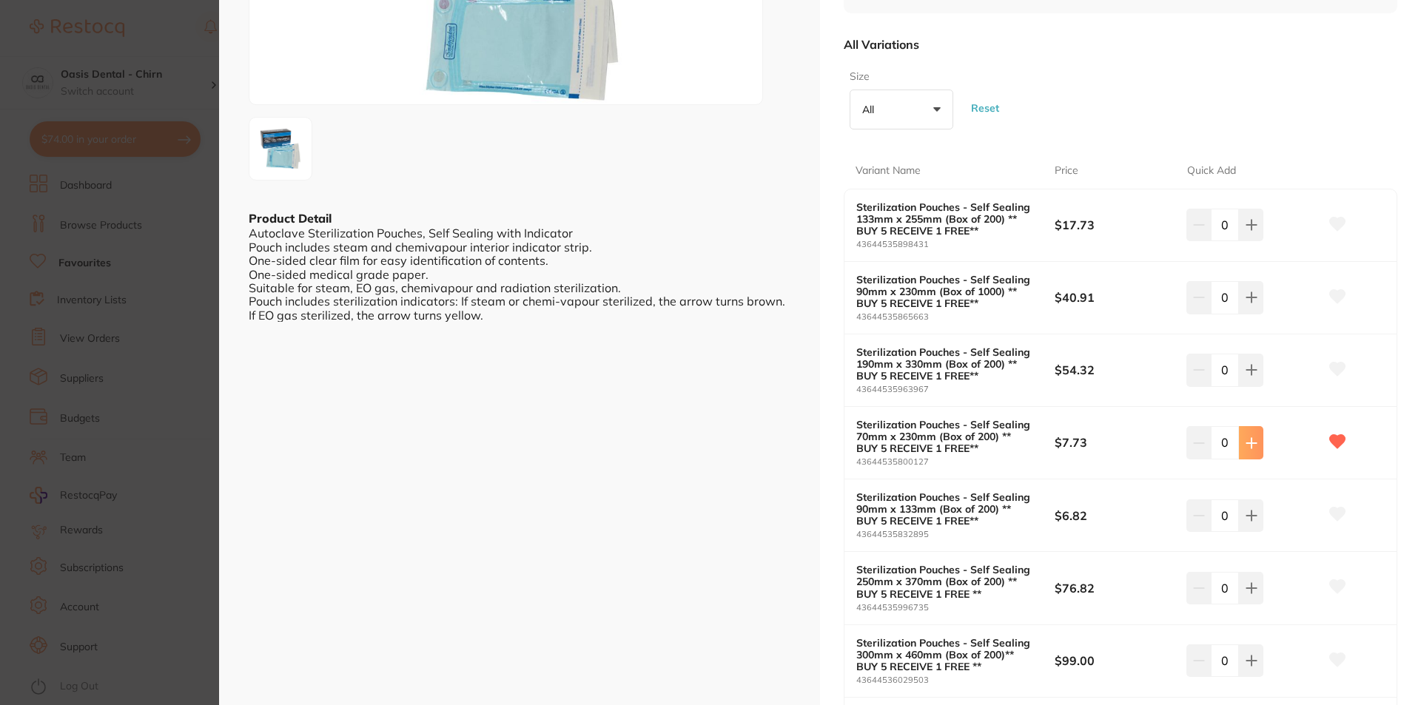
click at [1251, 449] on button at bounding box center [1251, 442] width 24 height 33
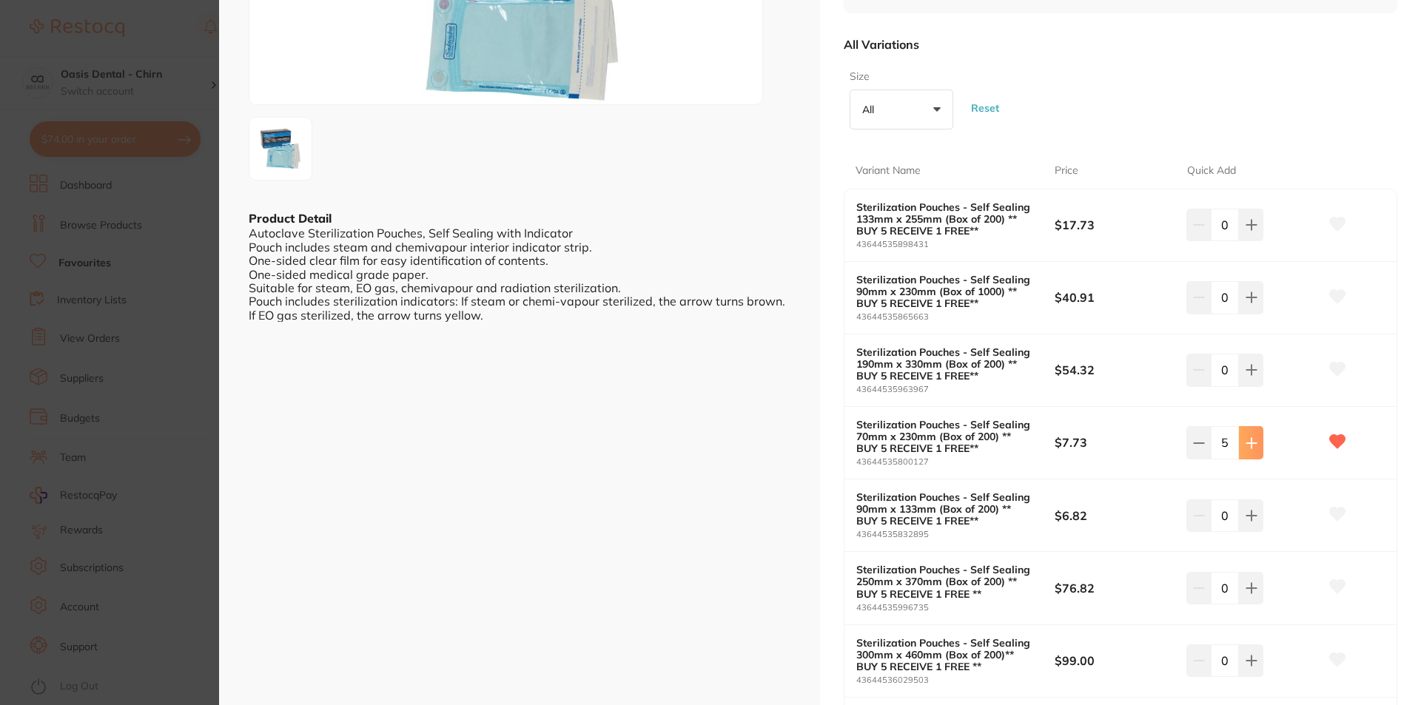
click at [1251, 449] on button at bounding box center [1251, 442] width 24 height 33
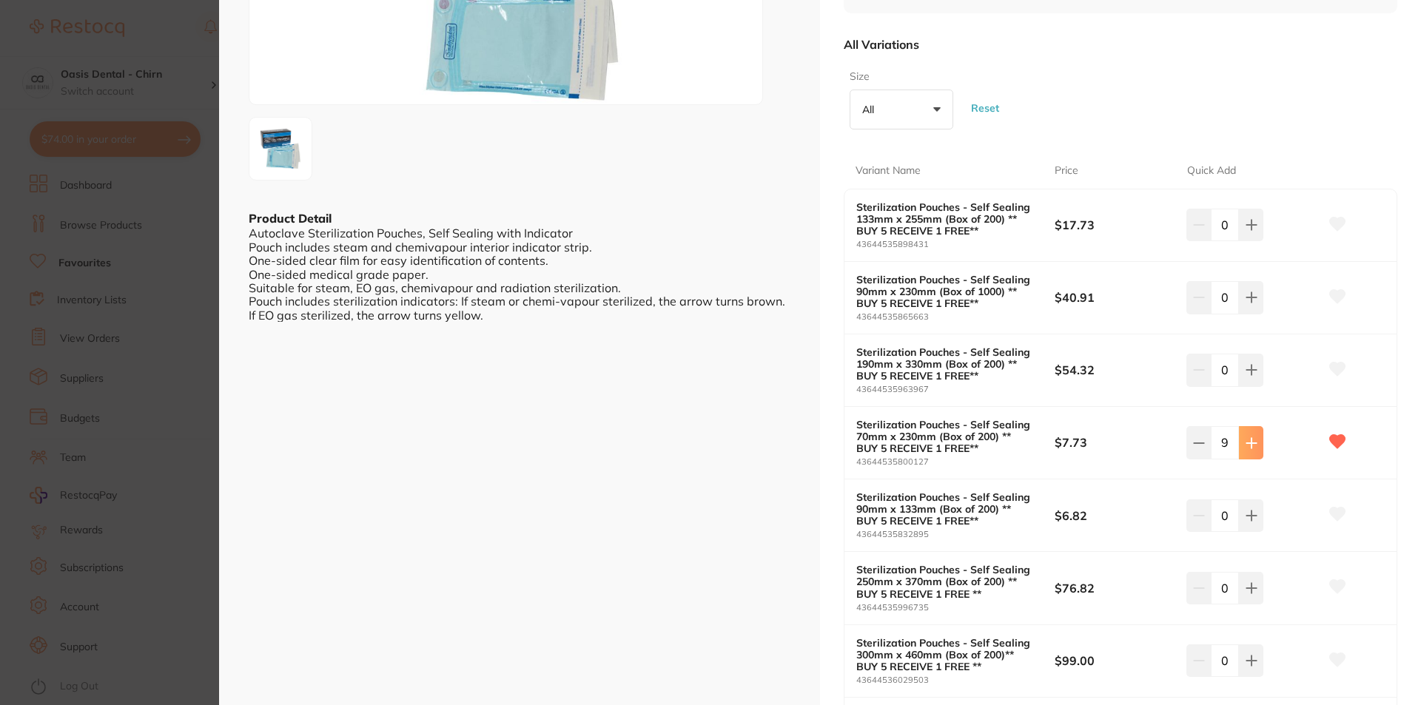
type input "10"
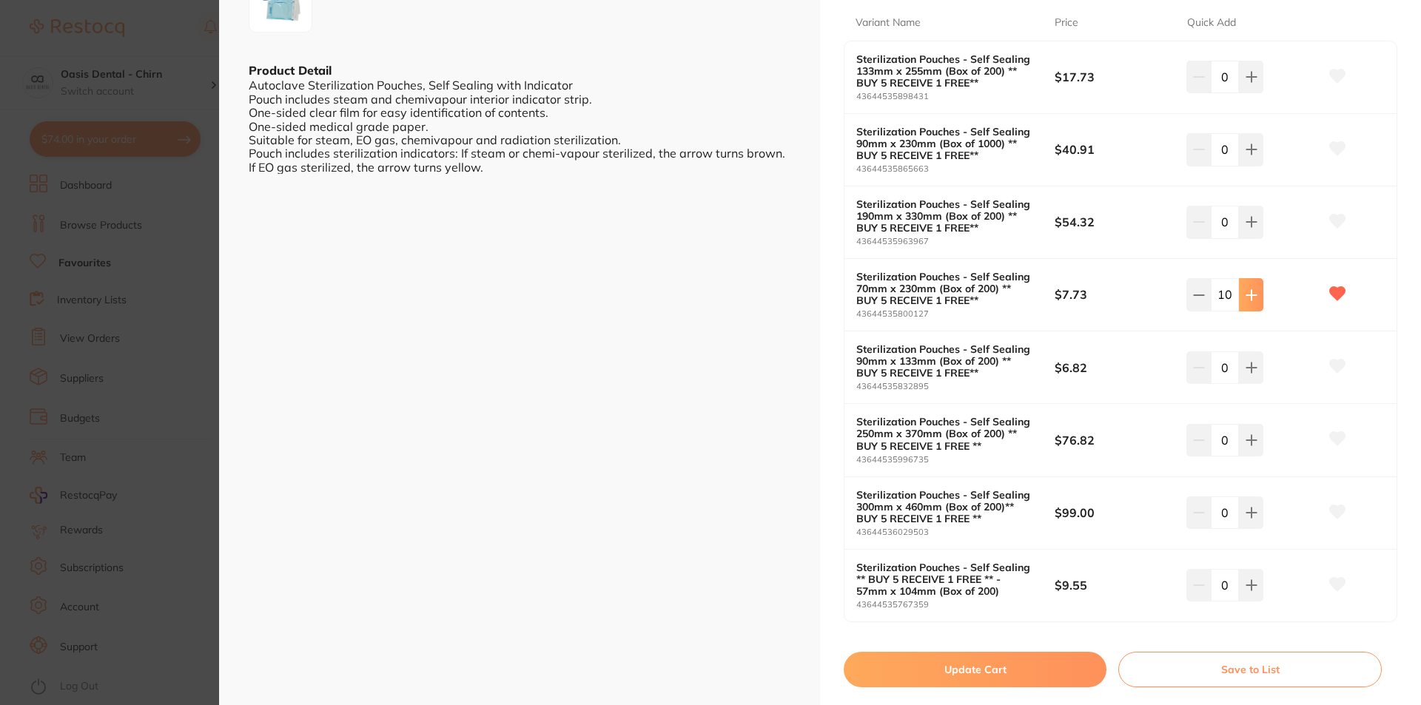
scroll to position [405, 0]
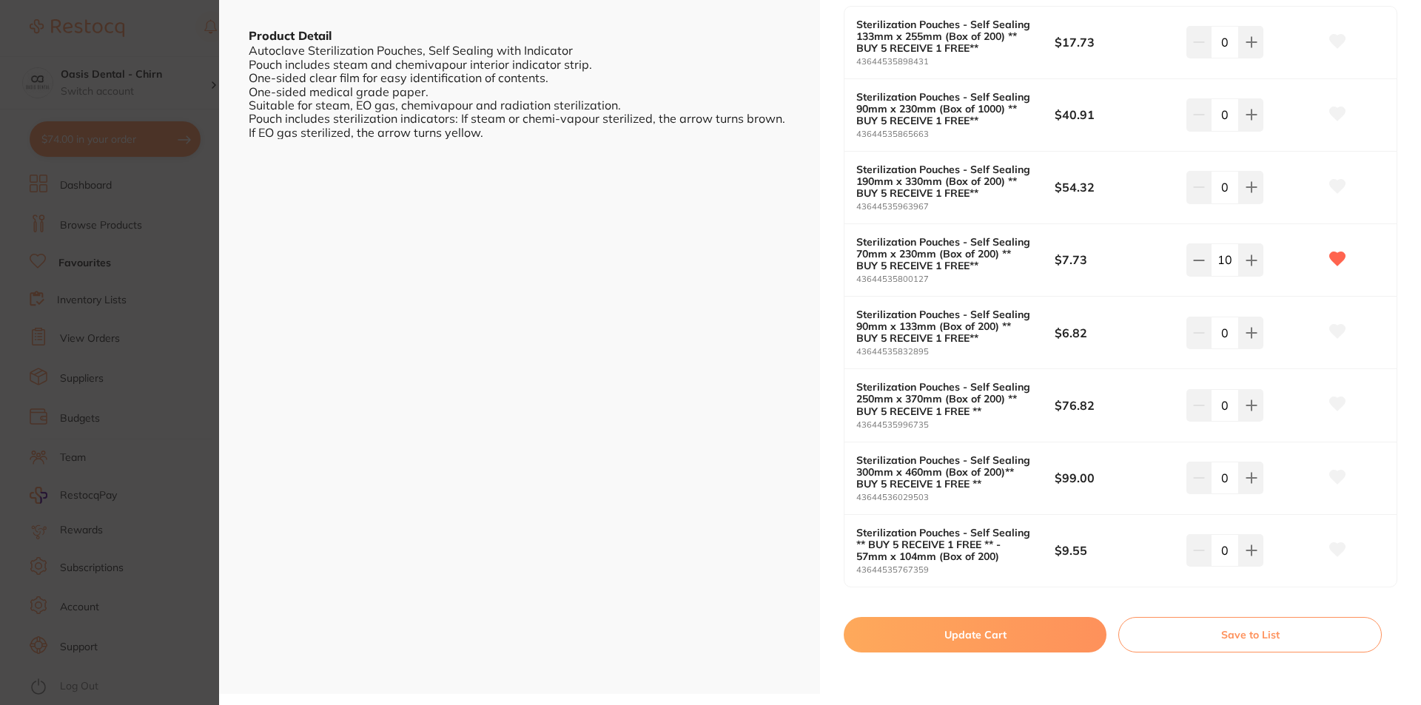
click at [974, 648] on button "Update Cart" at bounding box center [975, 635] width 263 height 36
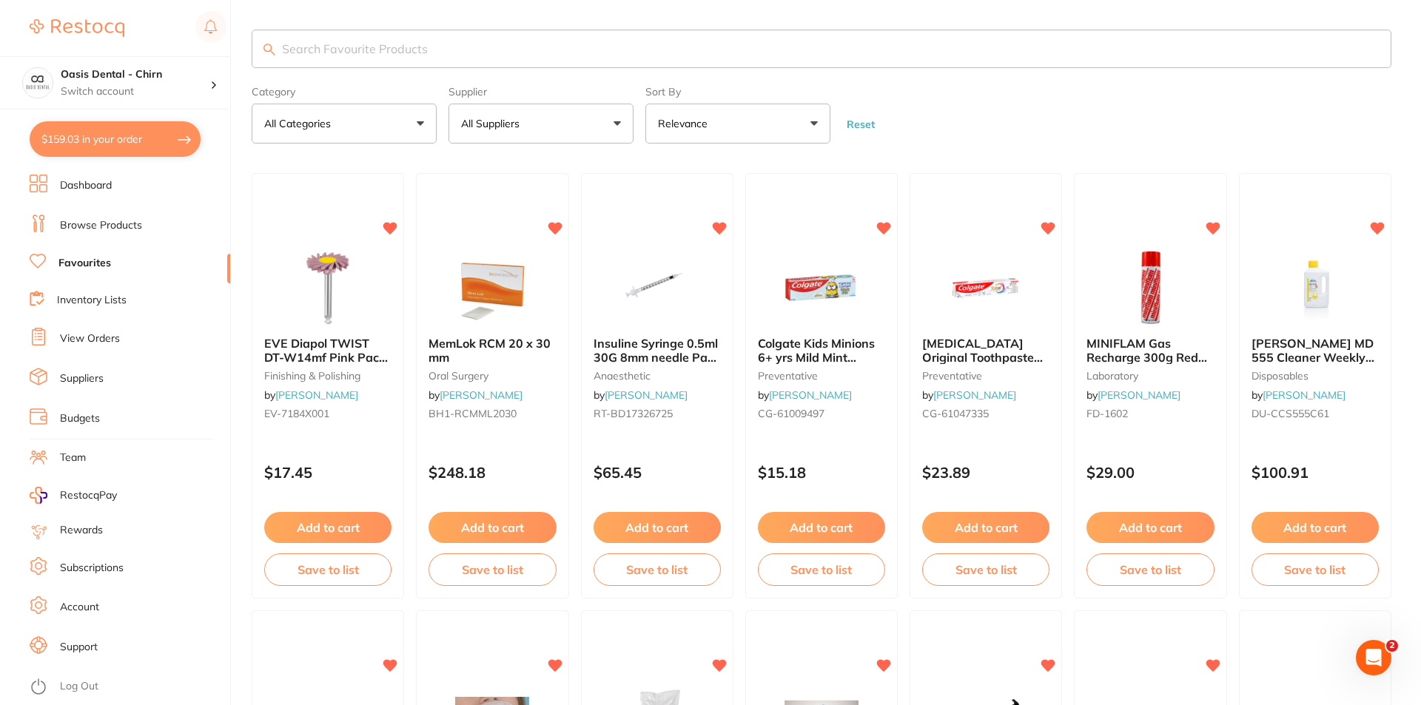
checkbox input "false"
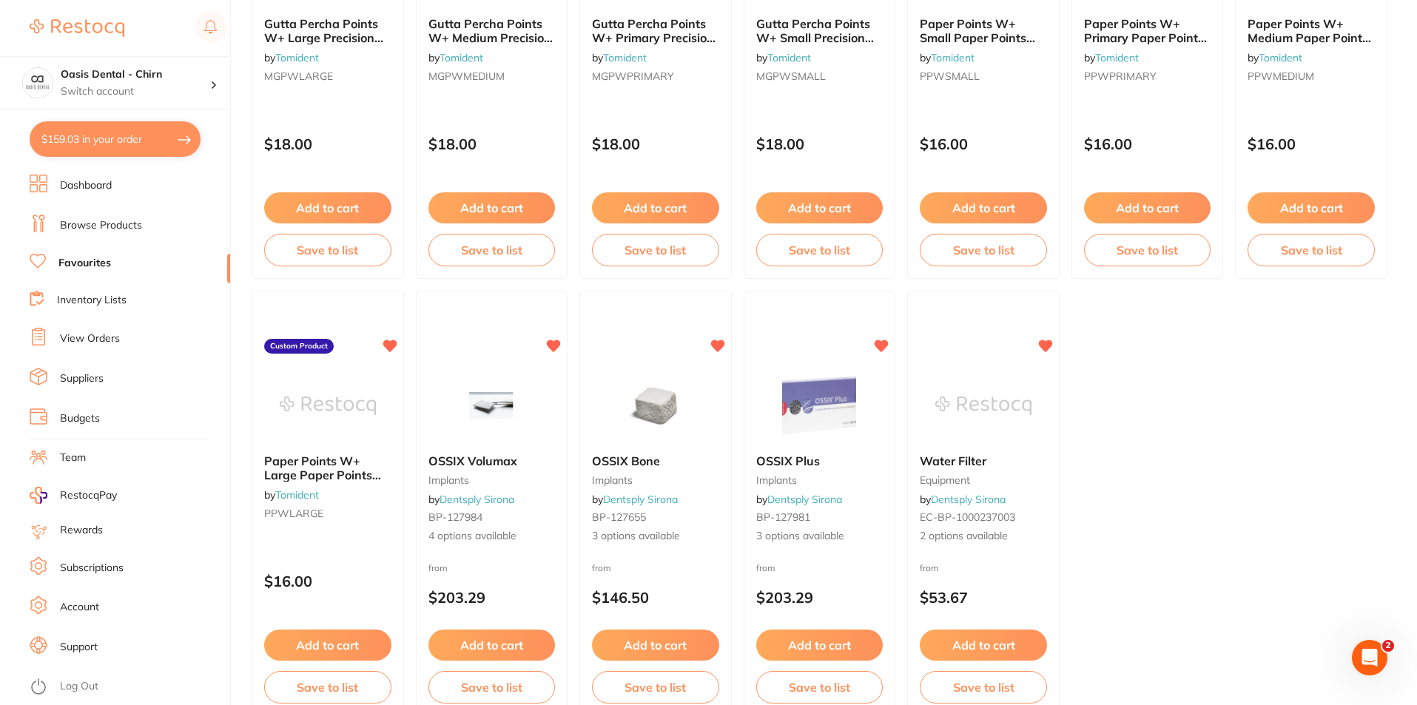
scroll to position [3032, 0]
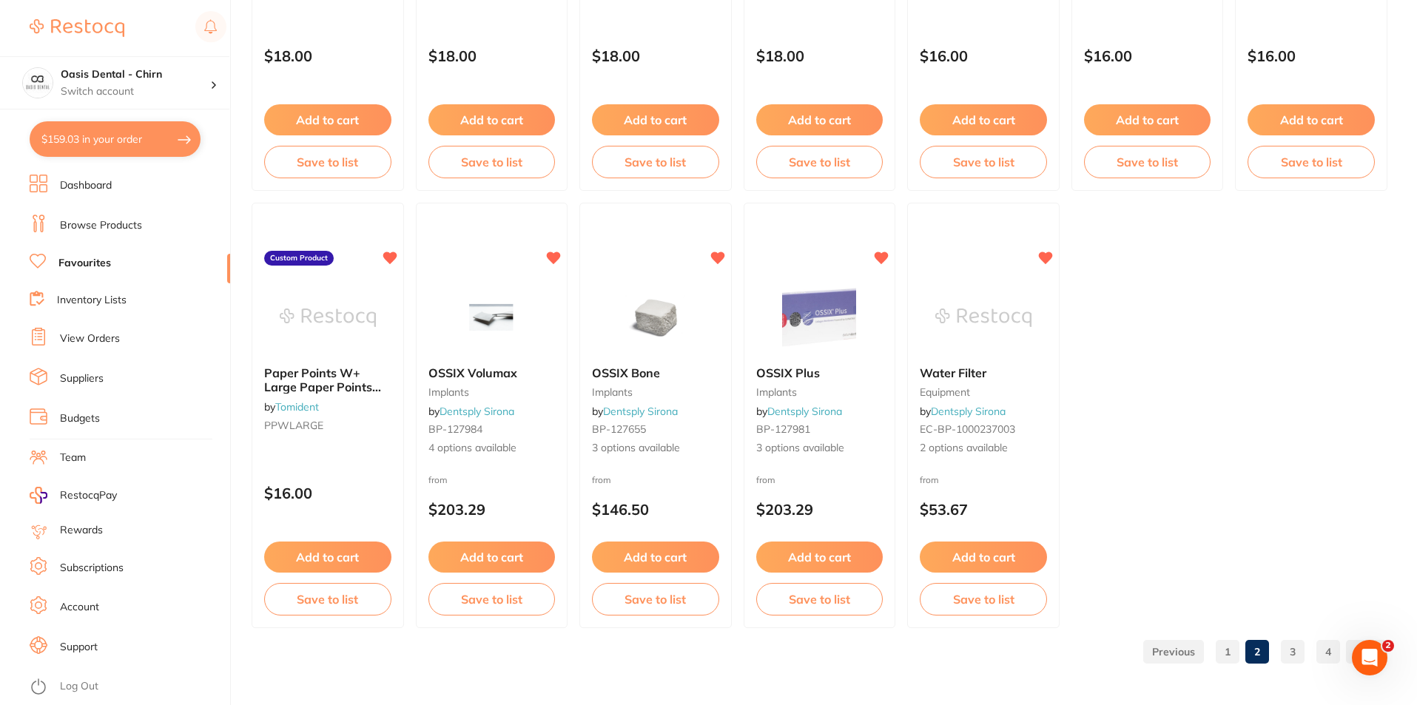
click at [1222, 653] on link "1" at bounding box center [1228, 652] width 24 height 30
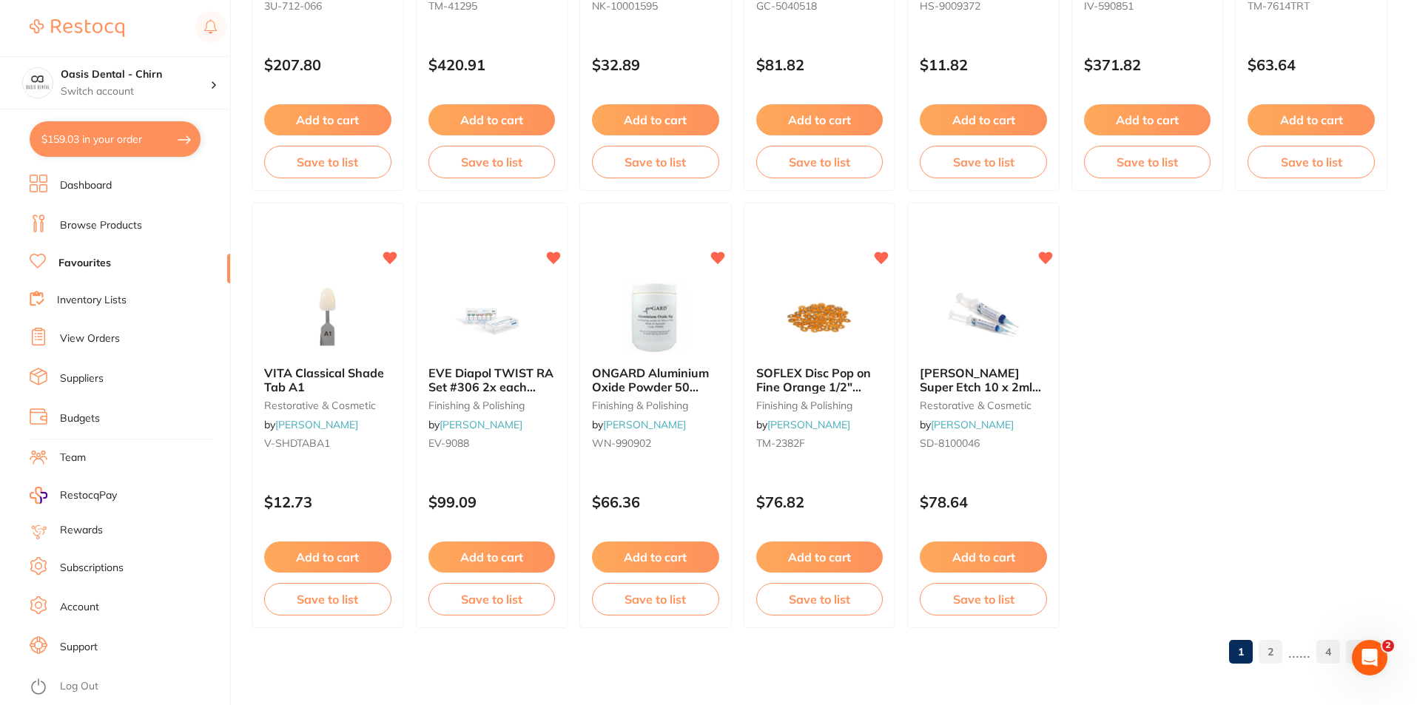
click at [1268, 660] on link "2" at bounding box center [1271, 652] width 24 height 30
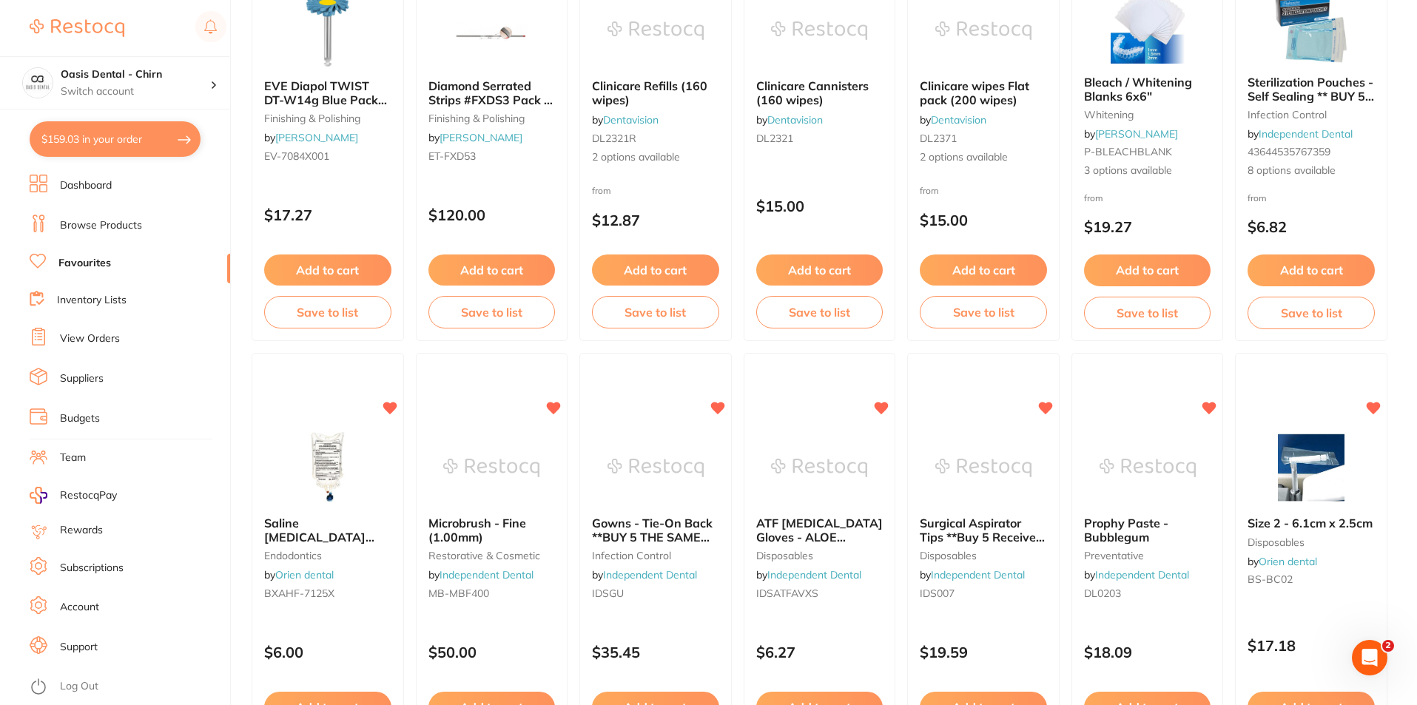
scroll to position [1108, 0]
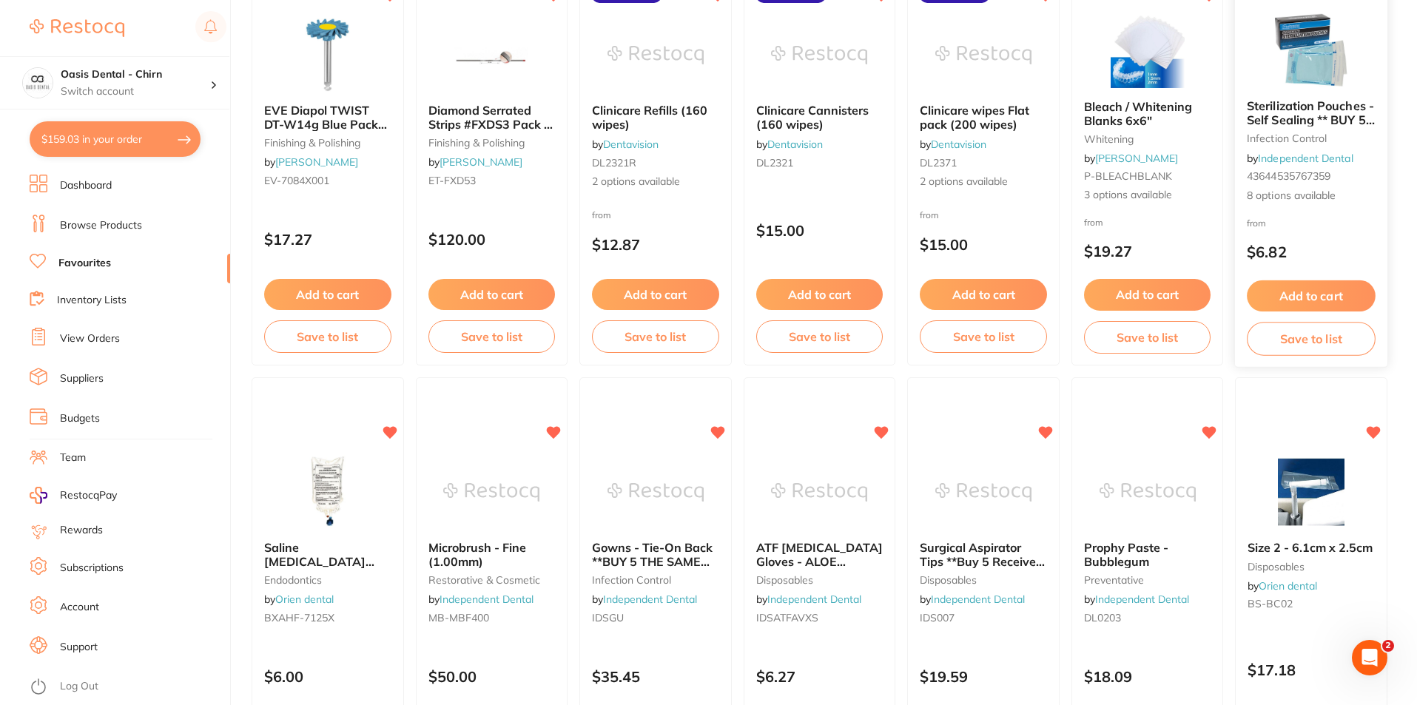
click at [1291, 288] on button "Add to cart" at bounding box center [1312, 296] width 128 height 32
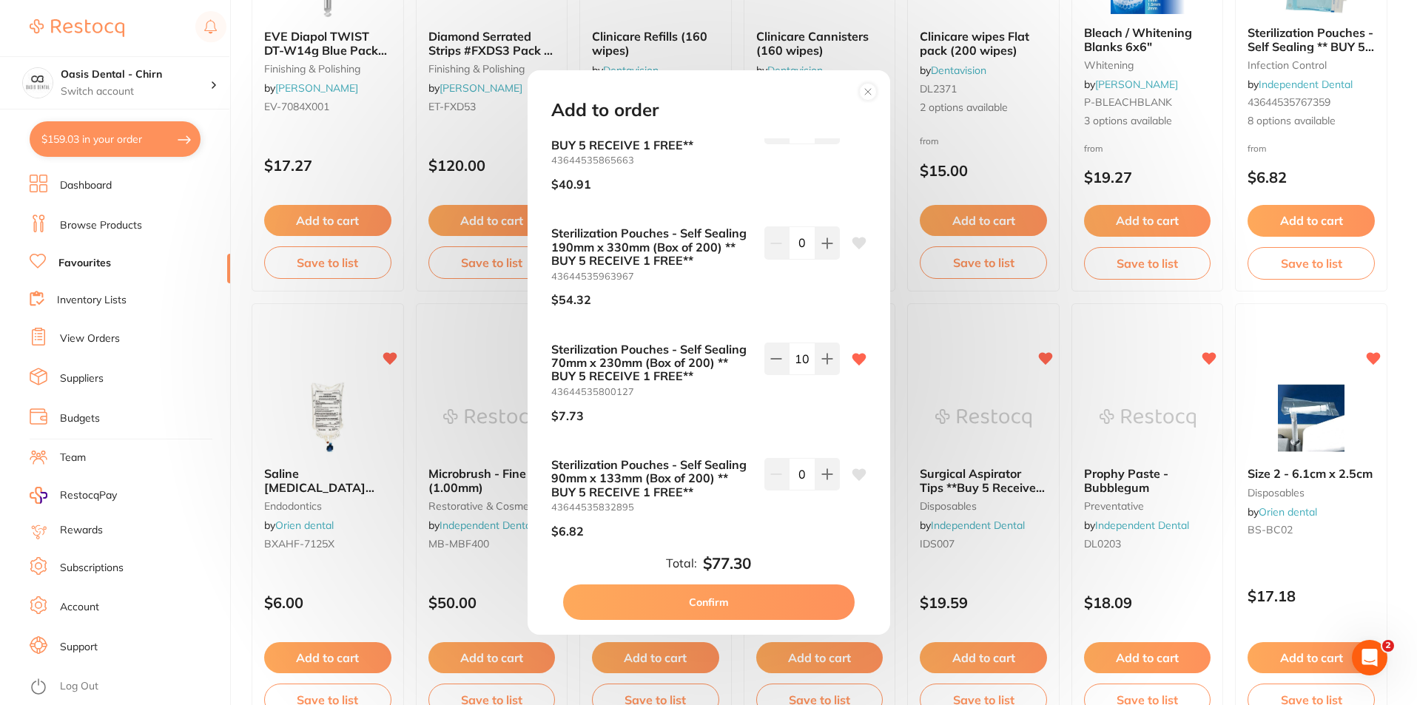
scroll to position [0, 0]
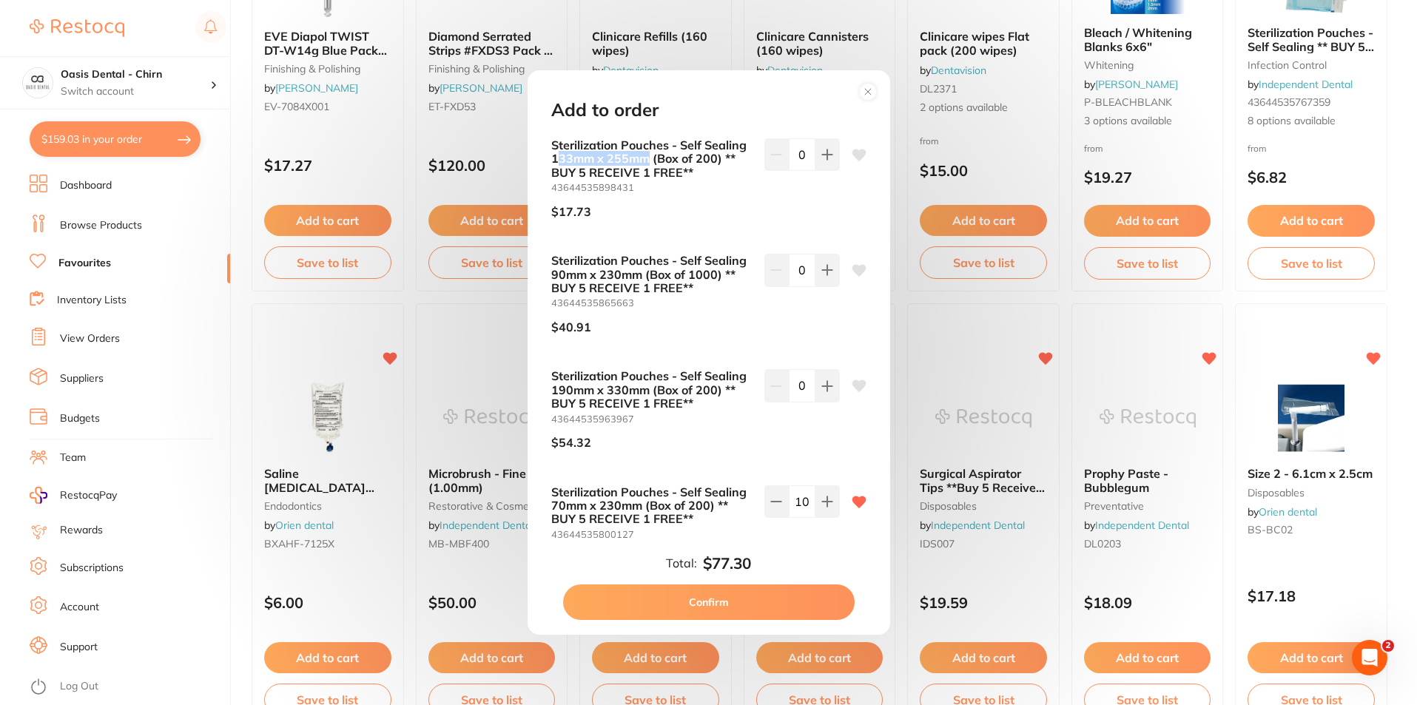
drag, startPoint x: 648, startPoint y: 159, endPoint x: 560, endPoint y: 158, distance: 88.1
click at [560, 158] on b "Sterilization Pouches - Self Sealing 133mm x 255mm (Box of 200) ** BUY 5 RECEIV…" at bounding box center [651, 158] width 201 height 41
click at [644, 157] on b "Sterilization Pouches - Self Sealing 133mm x 255mm (Box of 200) ** BUY 5 RECEIV…" at bounding box center [651, 158] width 201 height 41
drag, startPoint x: 648, startPoint y: 156, endPoint x: 544, endPoint y: 139, distance: 105.0
click at [544, 139] on div "Sterilization Pouches - Self Sealing 133mm x 255mm (Box of 200) ** BUY 5 RECEIV…" at bounding box center [709, 342] width 351 height 409
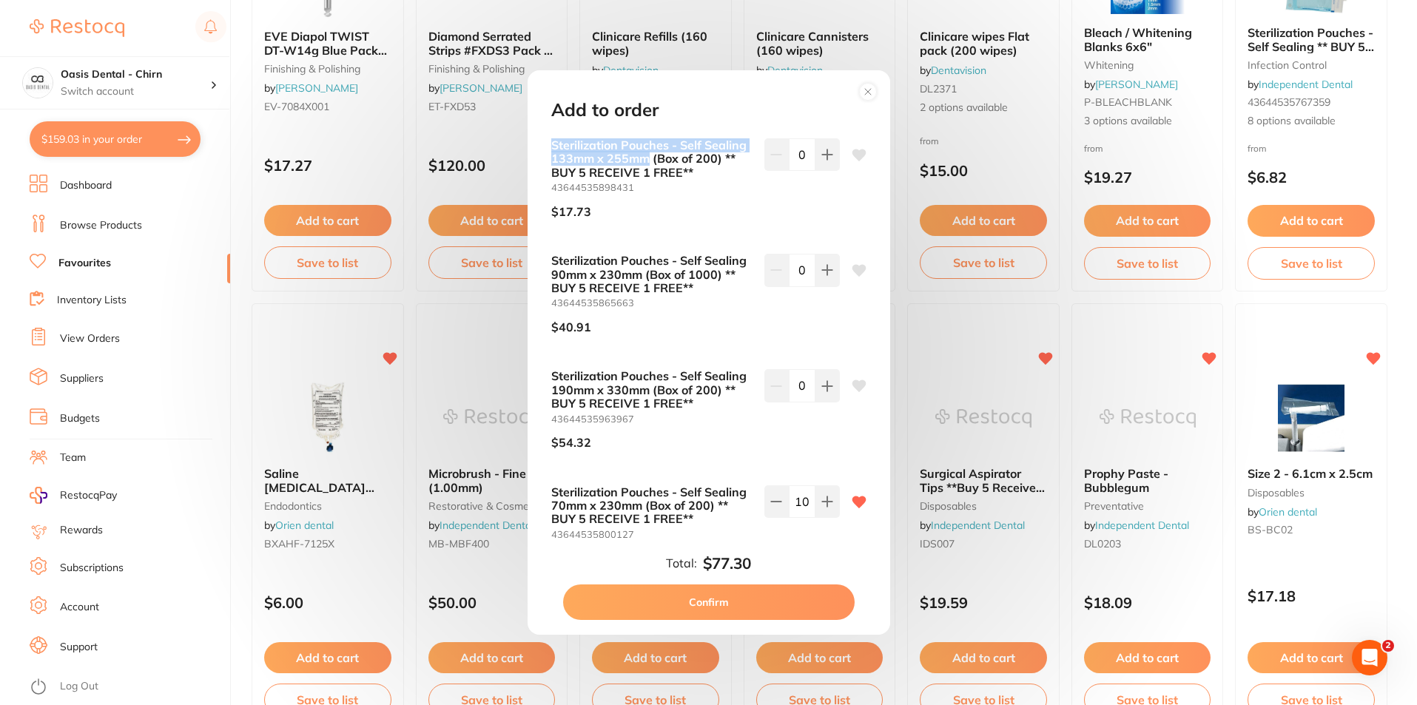
copy b "Sterilization Pouches - Self Sealing 133mm x 255mm"
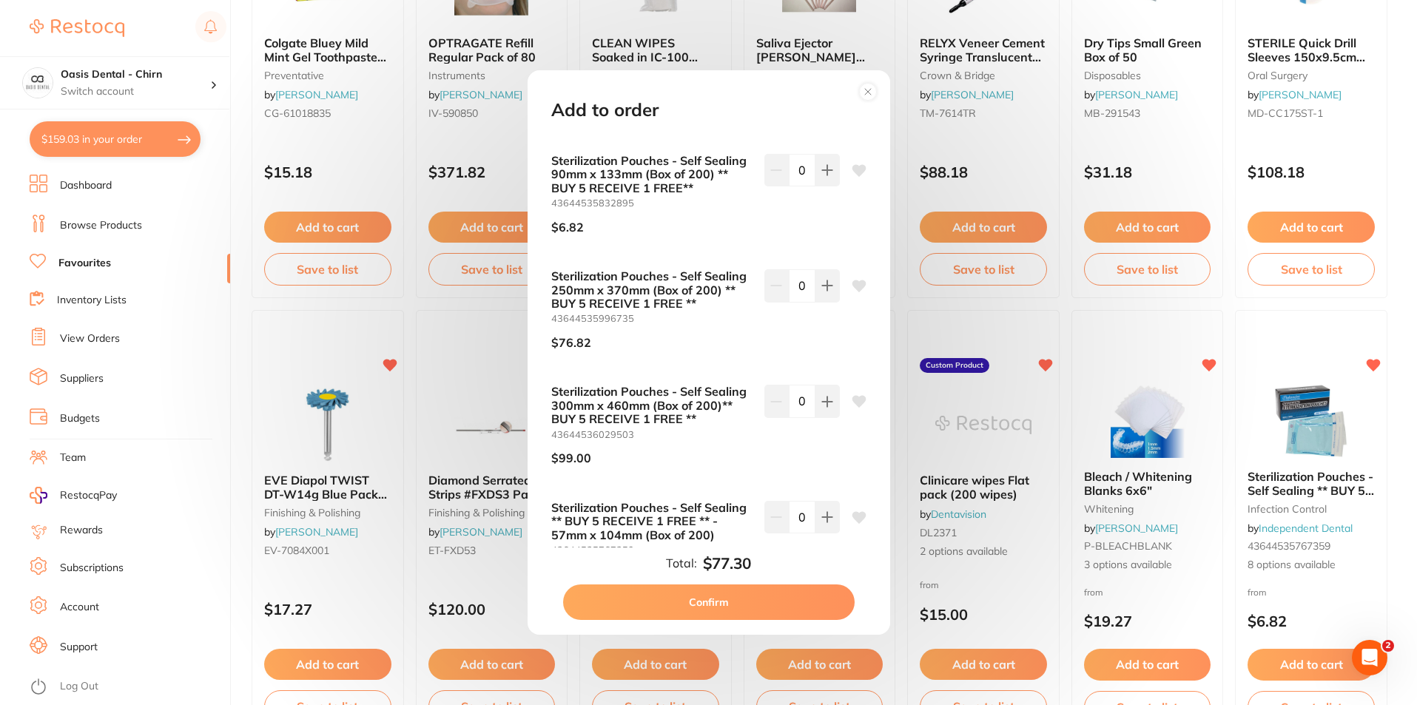
scroll to position [516, 0]
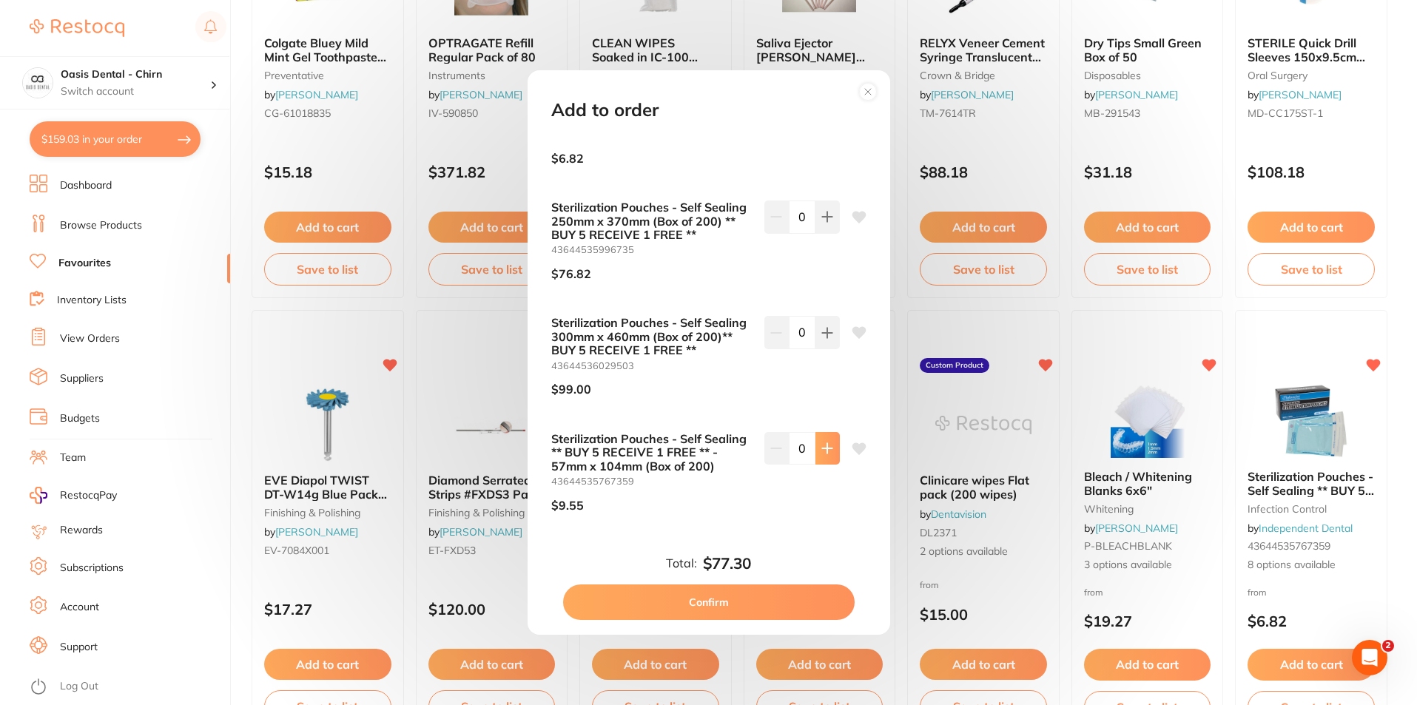
click at [828, 453] on icon at bounding box center [827, 449] width 12 height 12
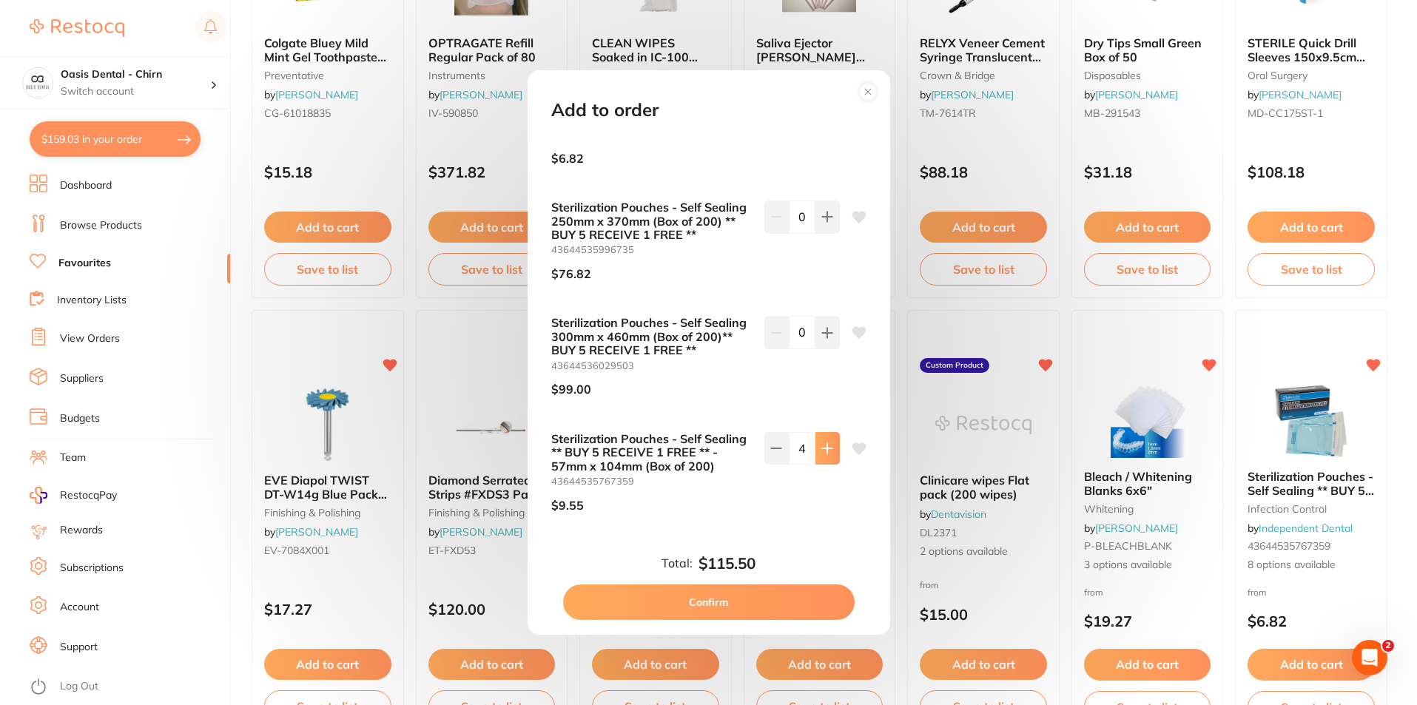
type input "5"
click at [682, 607] on button "Confirm" at bounding box center [709, 603] width 292 height 36
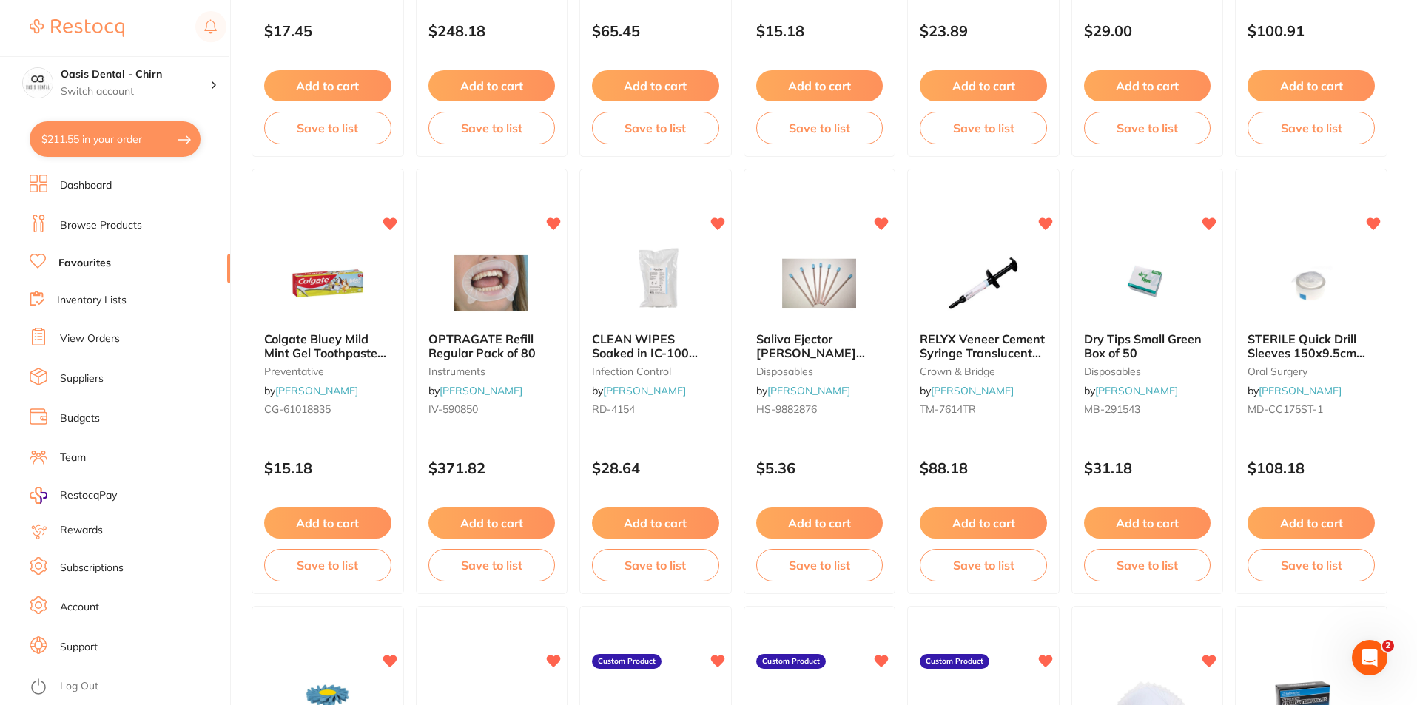
scroll to position [0, 0]
click at [90, 138] on button "$211.55 in your order" at bounding box center [115, 139] width 171 height 36
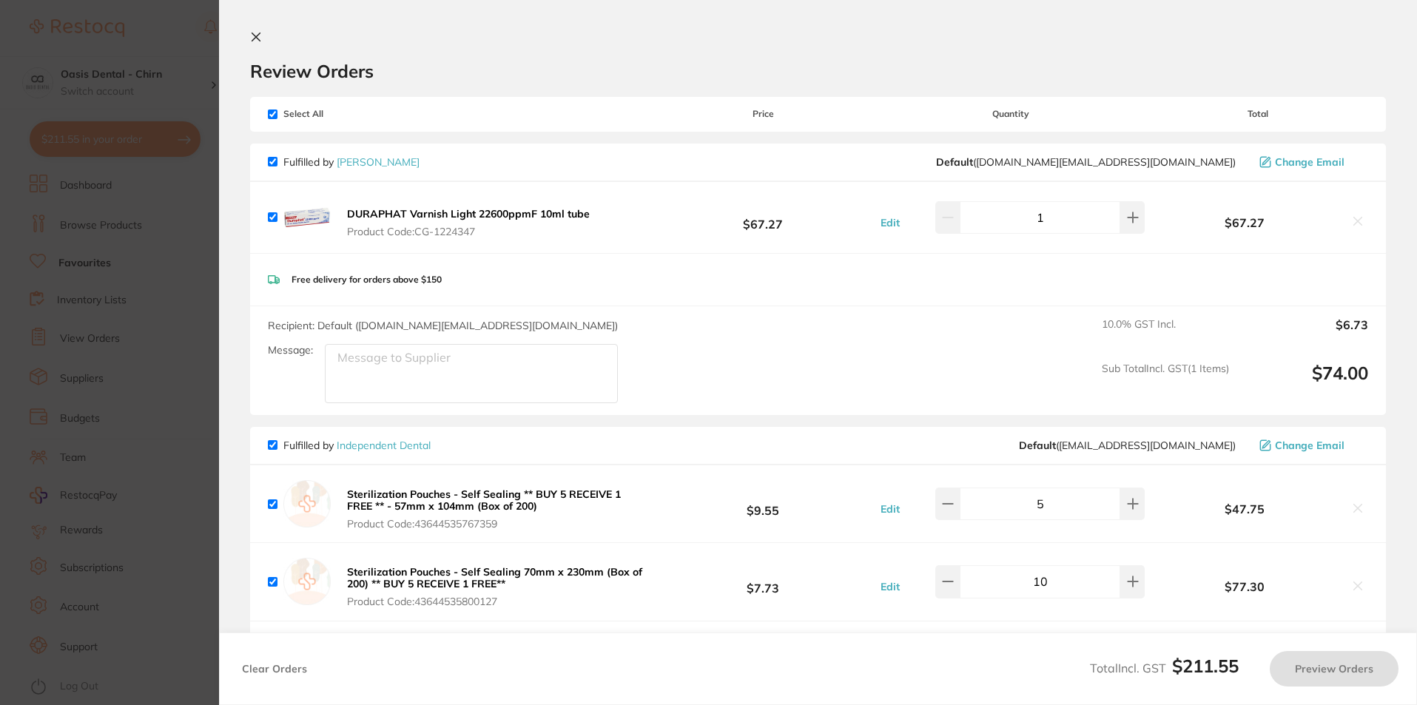
checkbox input "true"
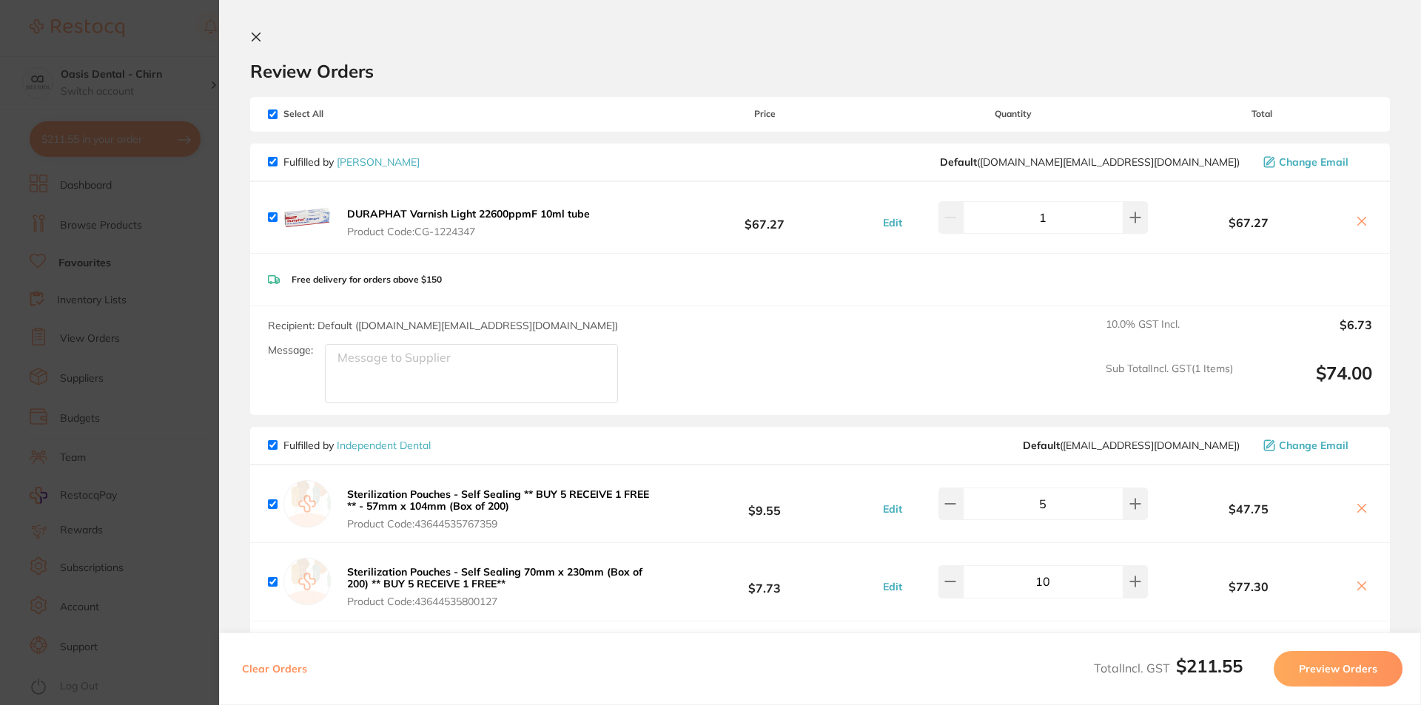
click at [567, 489] on b "Sterilization Pouches - Self Sealing ** BUY 5 RECEIVE 1 FREE ** - 57mm x 104mm …" at bounding box center [498, 500] width 302 height 25
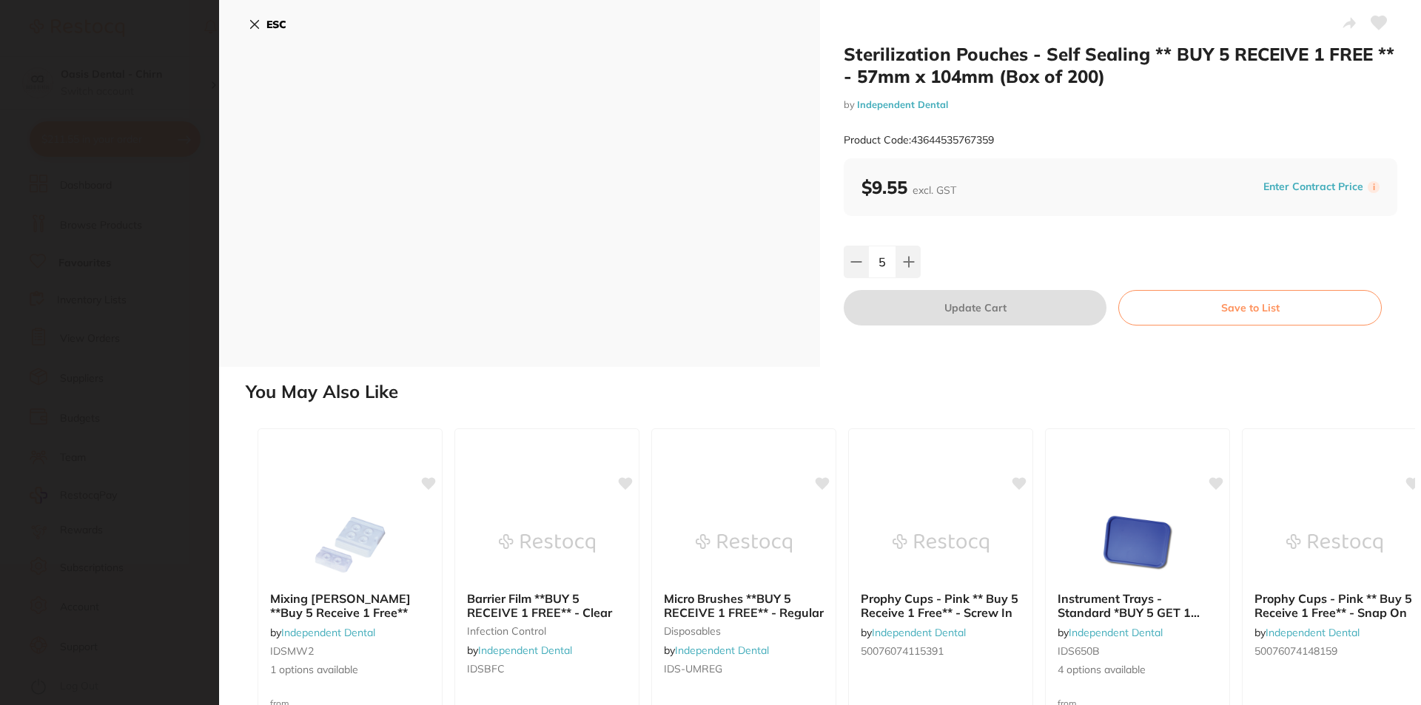
click at [255, 27] on icon at bounding box center [255, 25] width 12 height 12
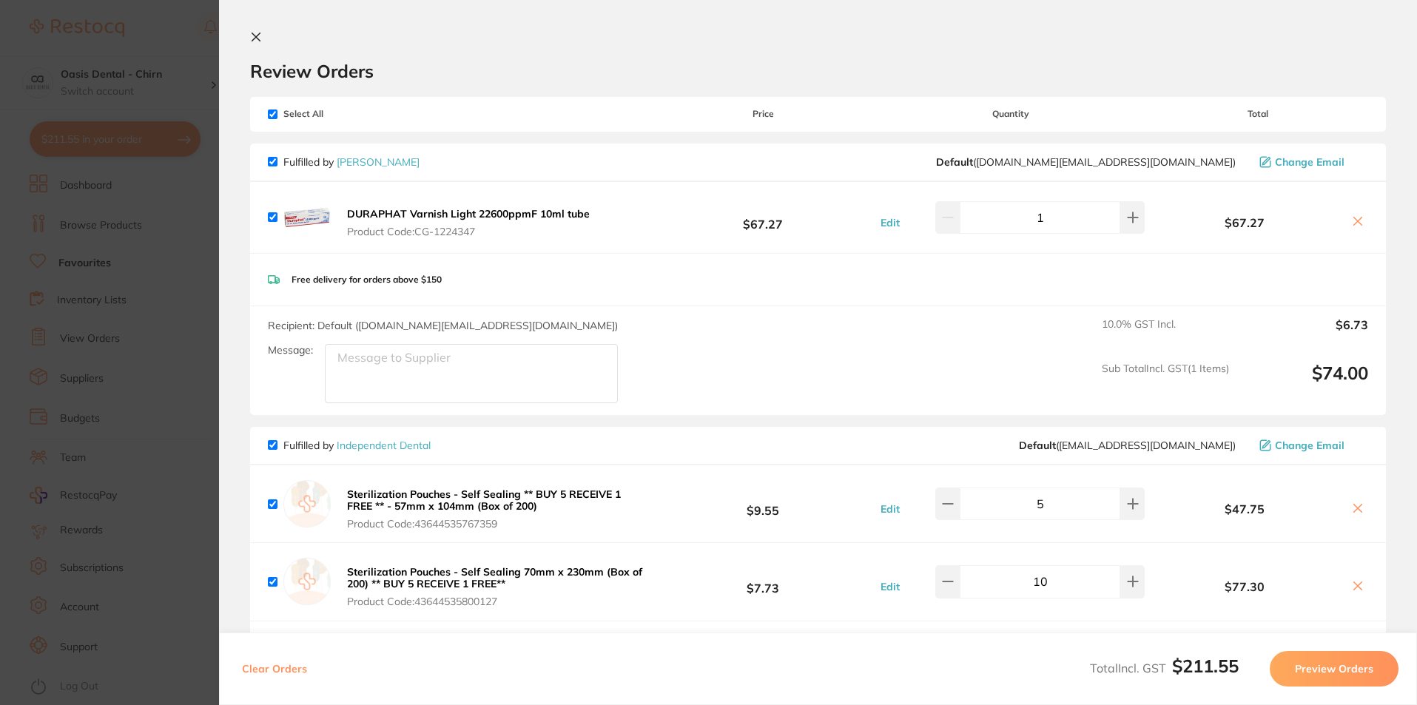
click at [255, 27] on section "Review Orders Your orders are being processed and we will notify you once we ha…" at bounding box center [818, 352] width 1198 height 705
click at [252, 32] on icon at bounding box center [256, 37] width 12 height 12
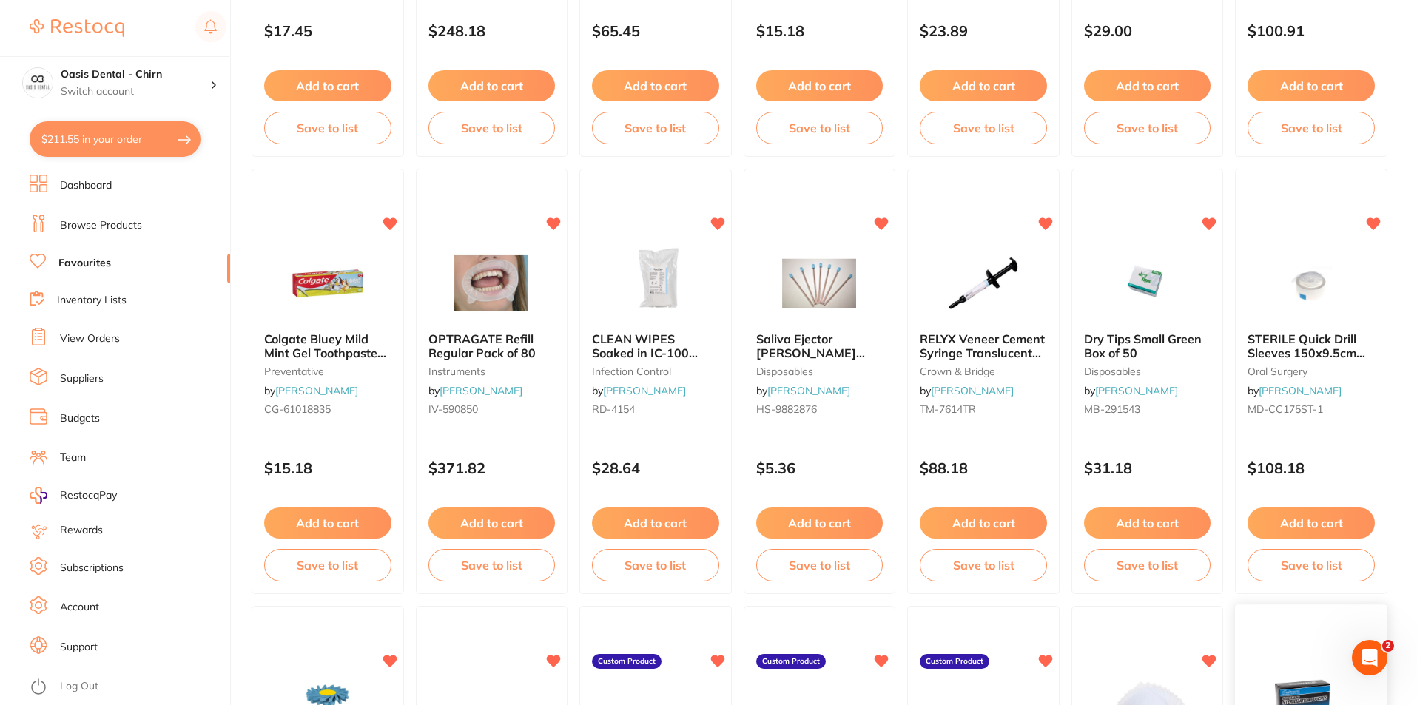
scroll to position [886, 0]
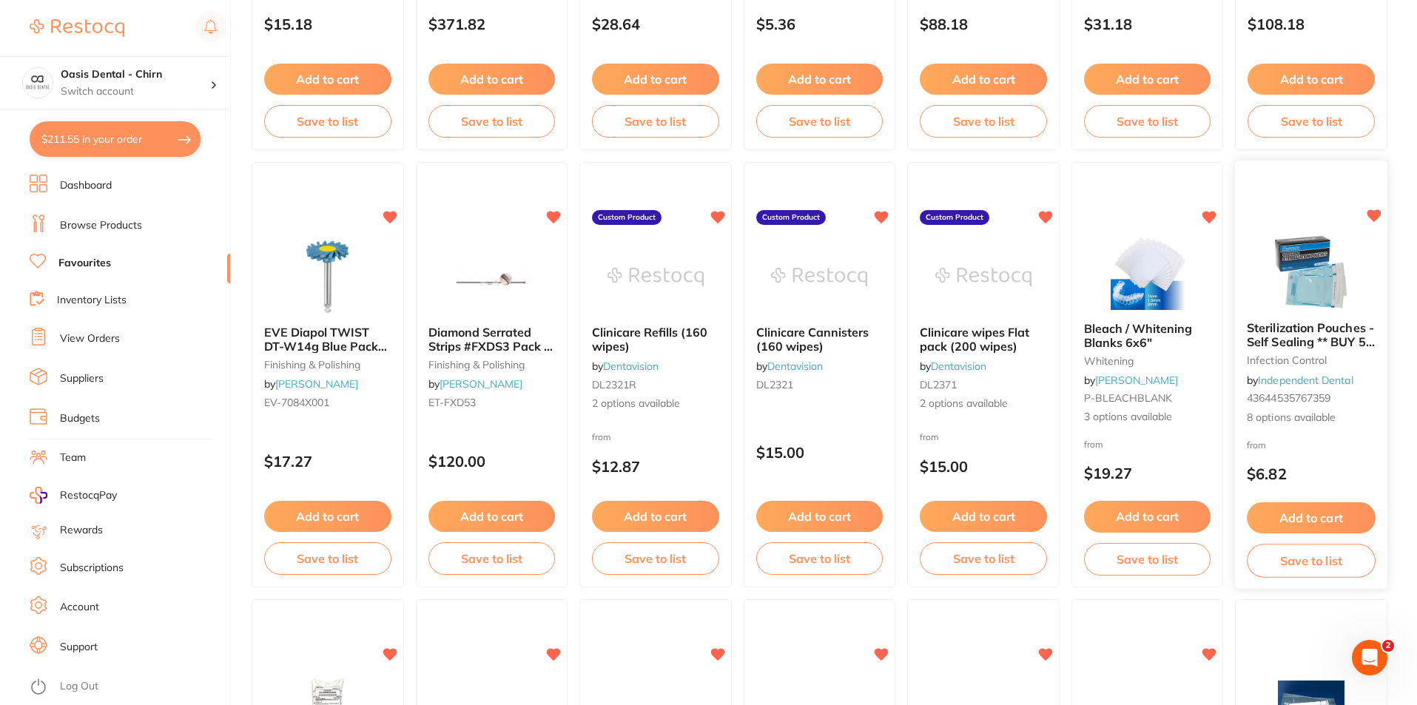
click at [1264, 336] on span "Sterilization Pouches - Self Sealing ** BUY 5 RECEIVE 1 FREE **" at bounding box center [1312, 341] width 128 height 42
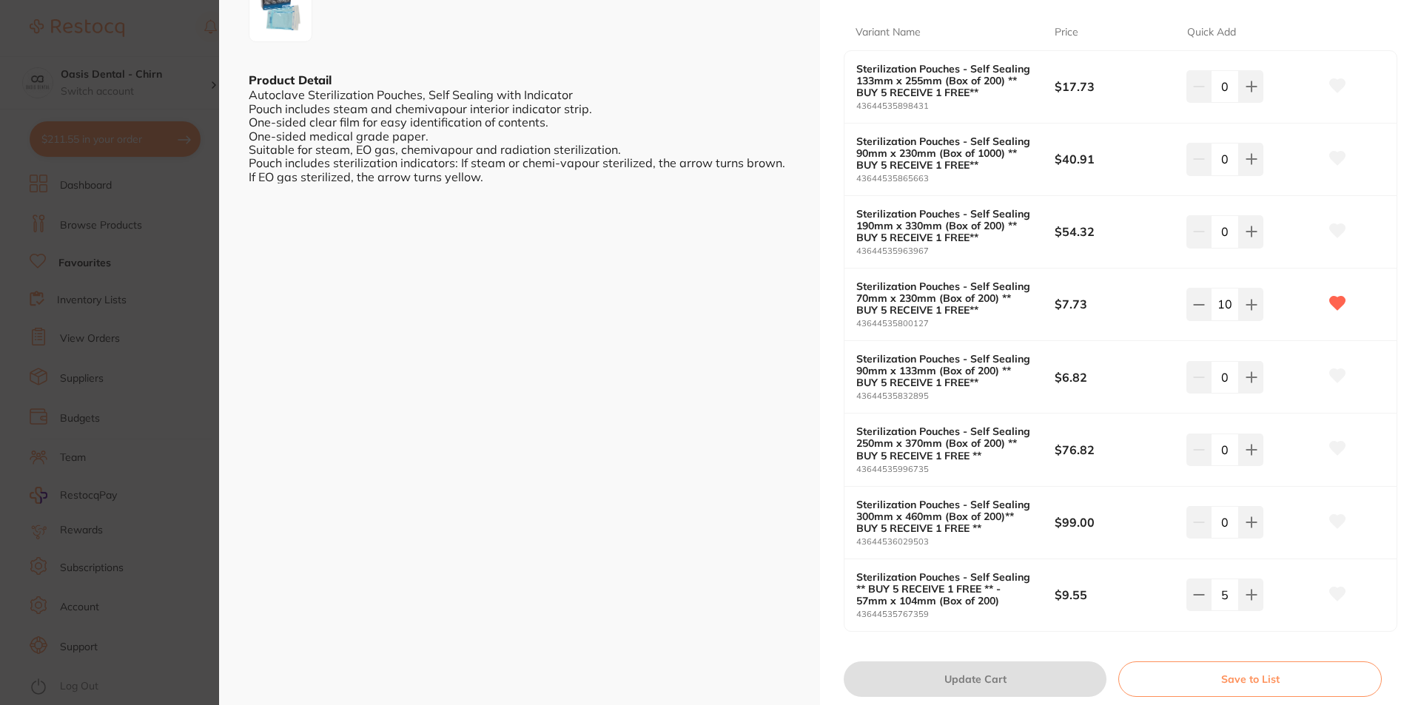
scroll to position [370, 0]
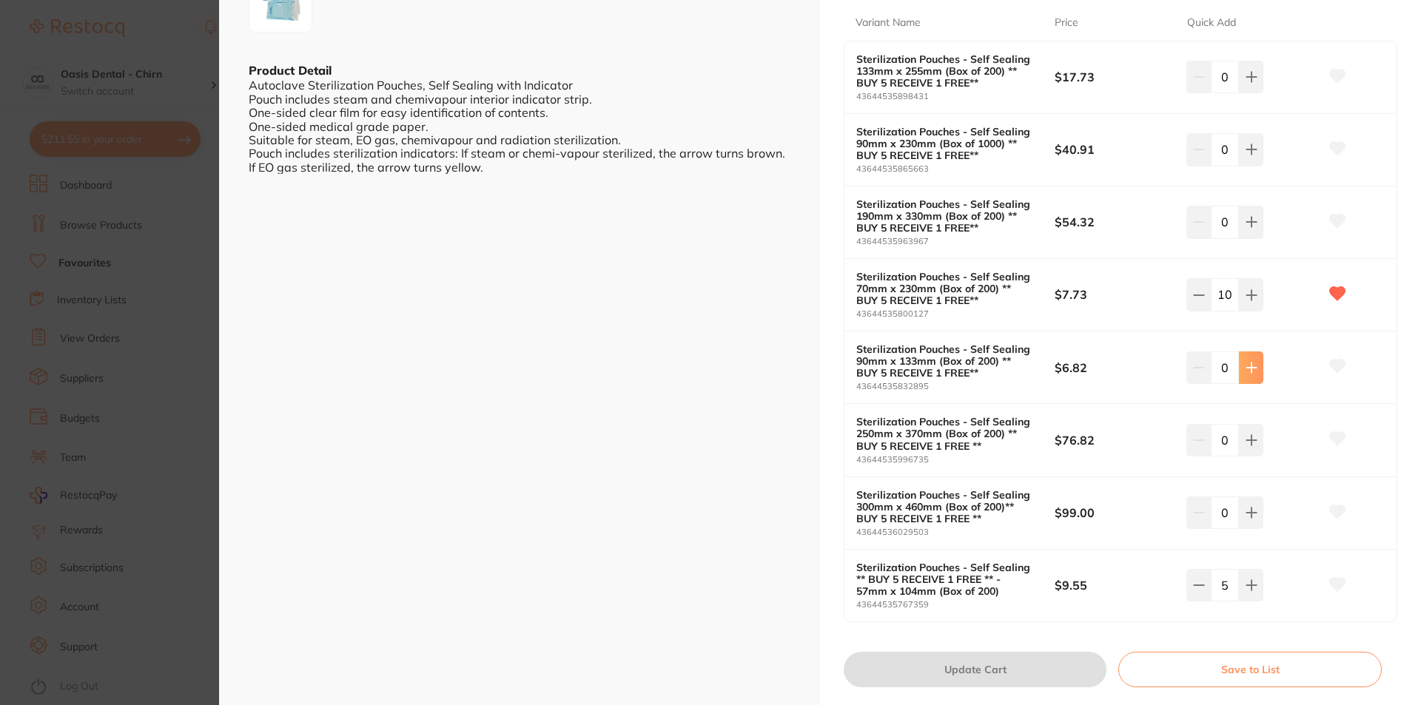
click at [1251, 377] on button at bounding box center [1251, 368] width 24 height 33
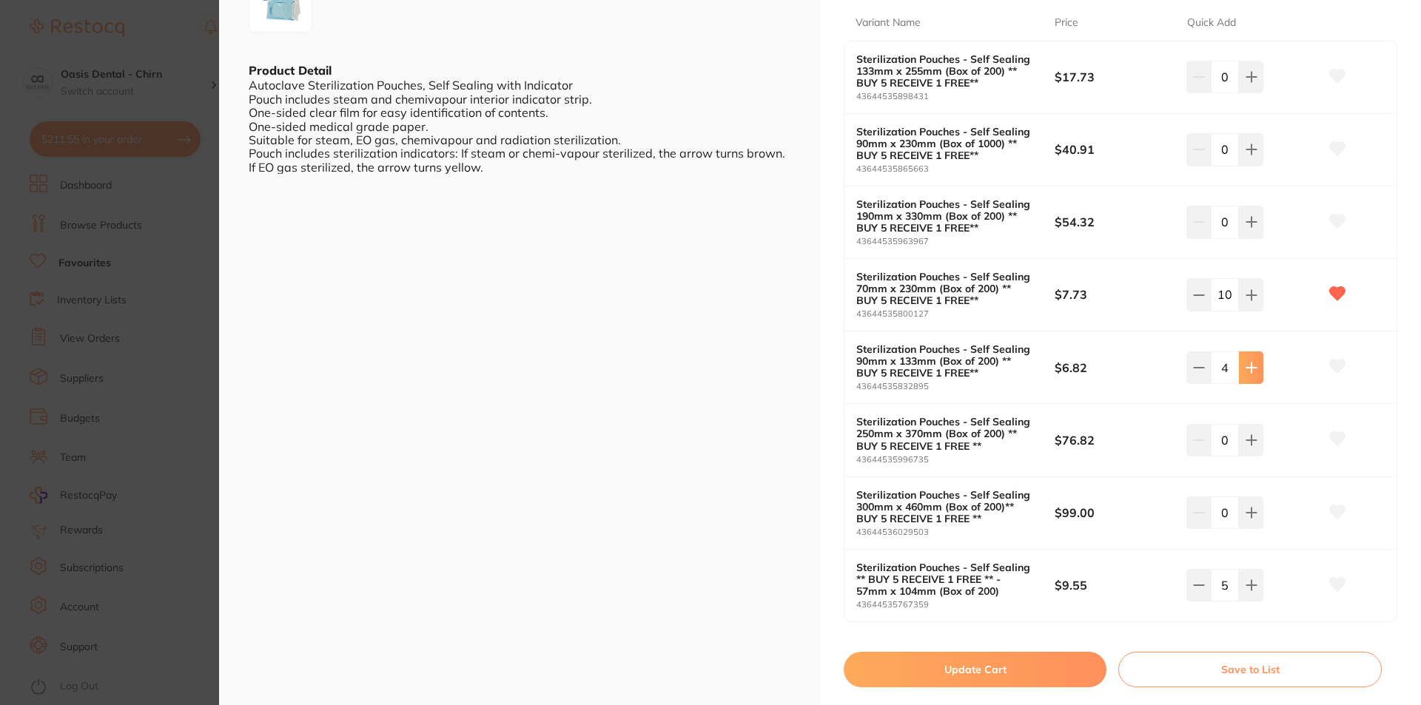
type input "5"
click at [981, 672] on button "Update Cart" at bounding box center [975, 670] width 263 height 36
checkbox input "false"
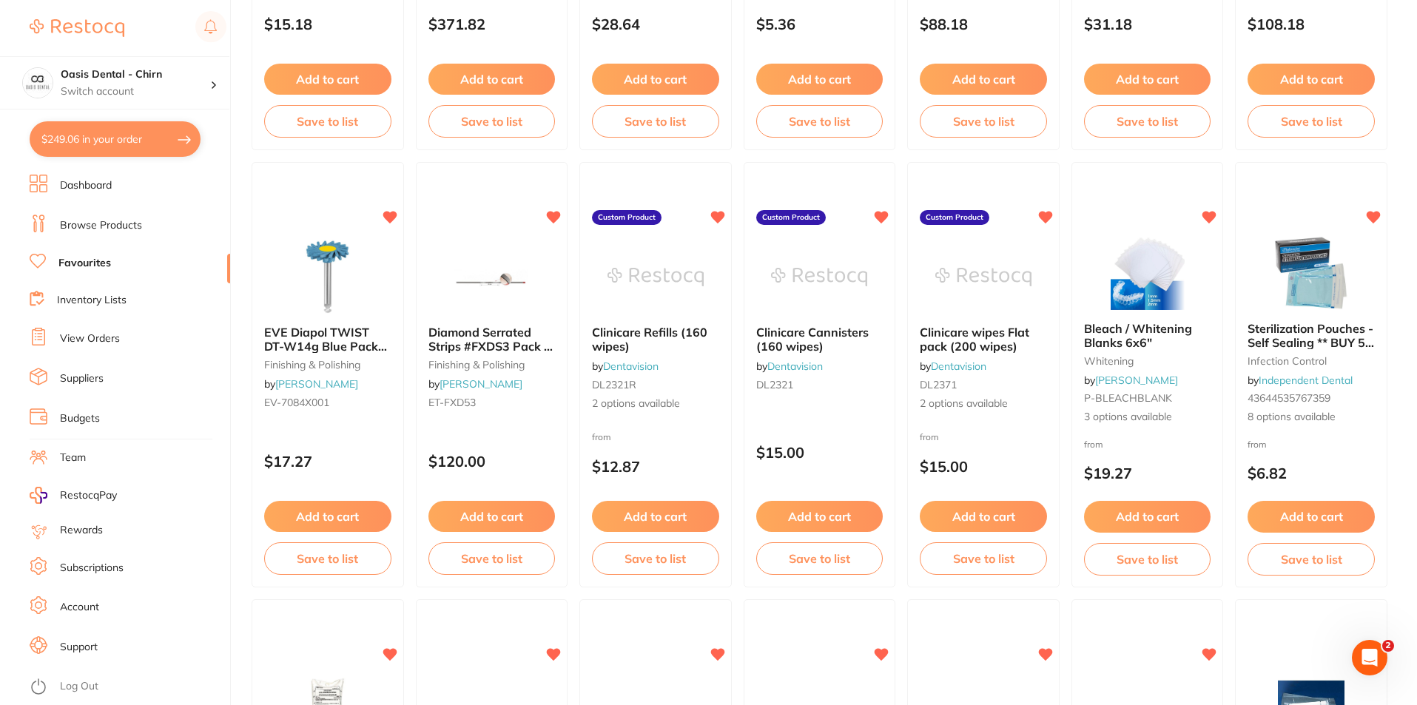
click at [98, 137] on button "$249.06 in your order" at bounding box center [115, 139] width 171 height 36
checkbox input "true"
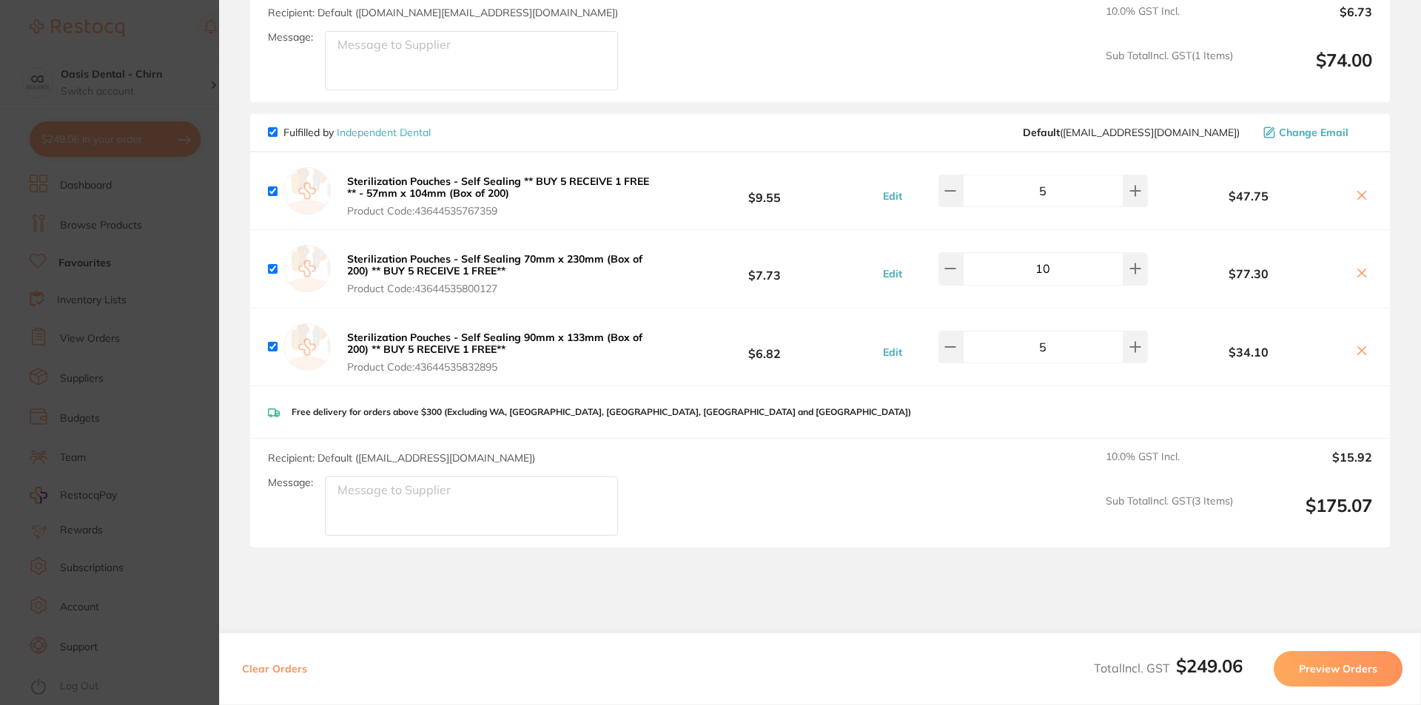
scroll to position [398, 0]
